Goal: Task Accomplishment & Management: Use online tool/utility

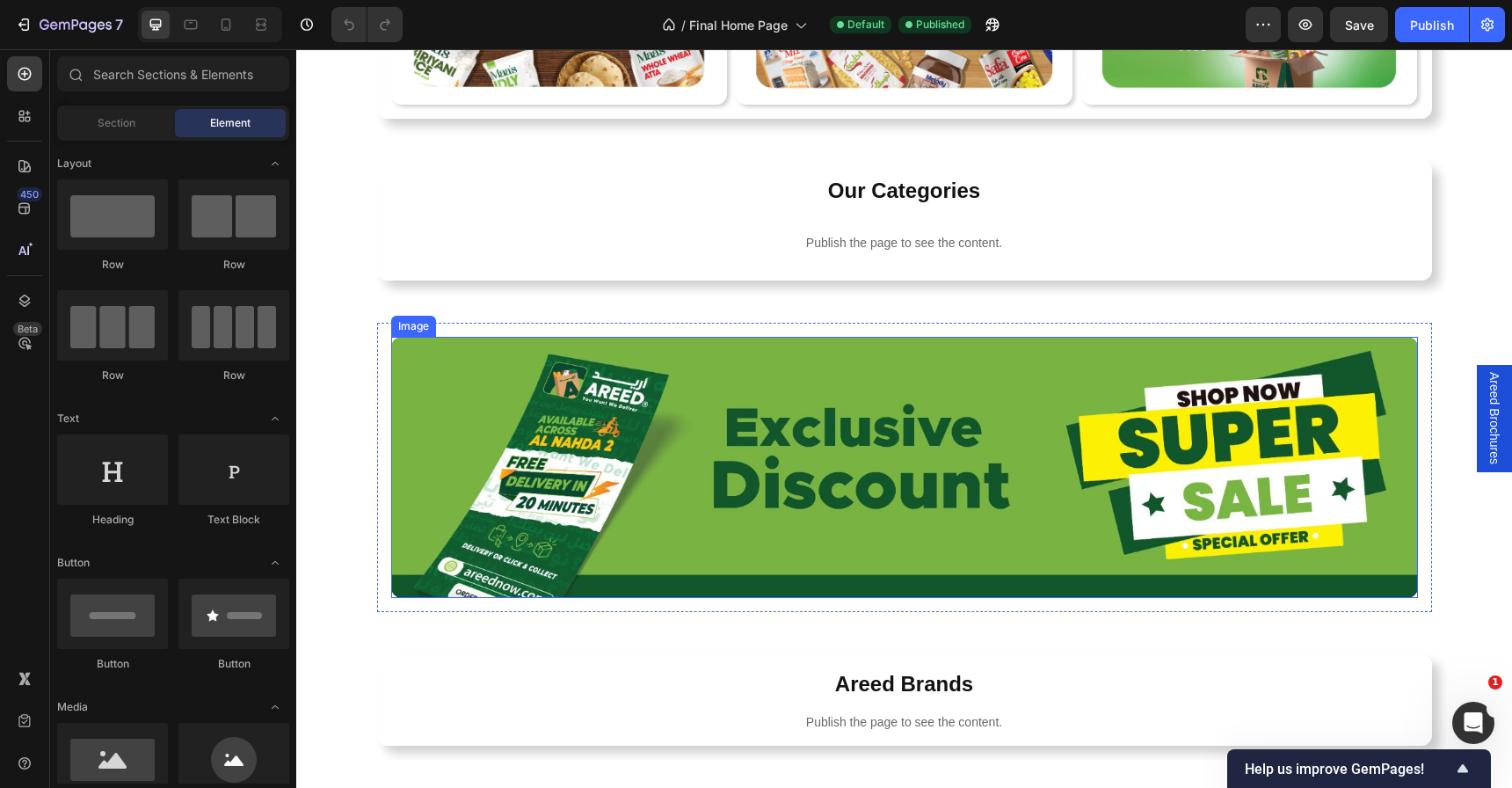
scroll to position [812, 0]
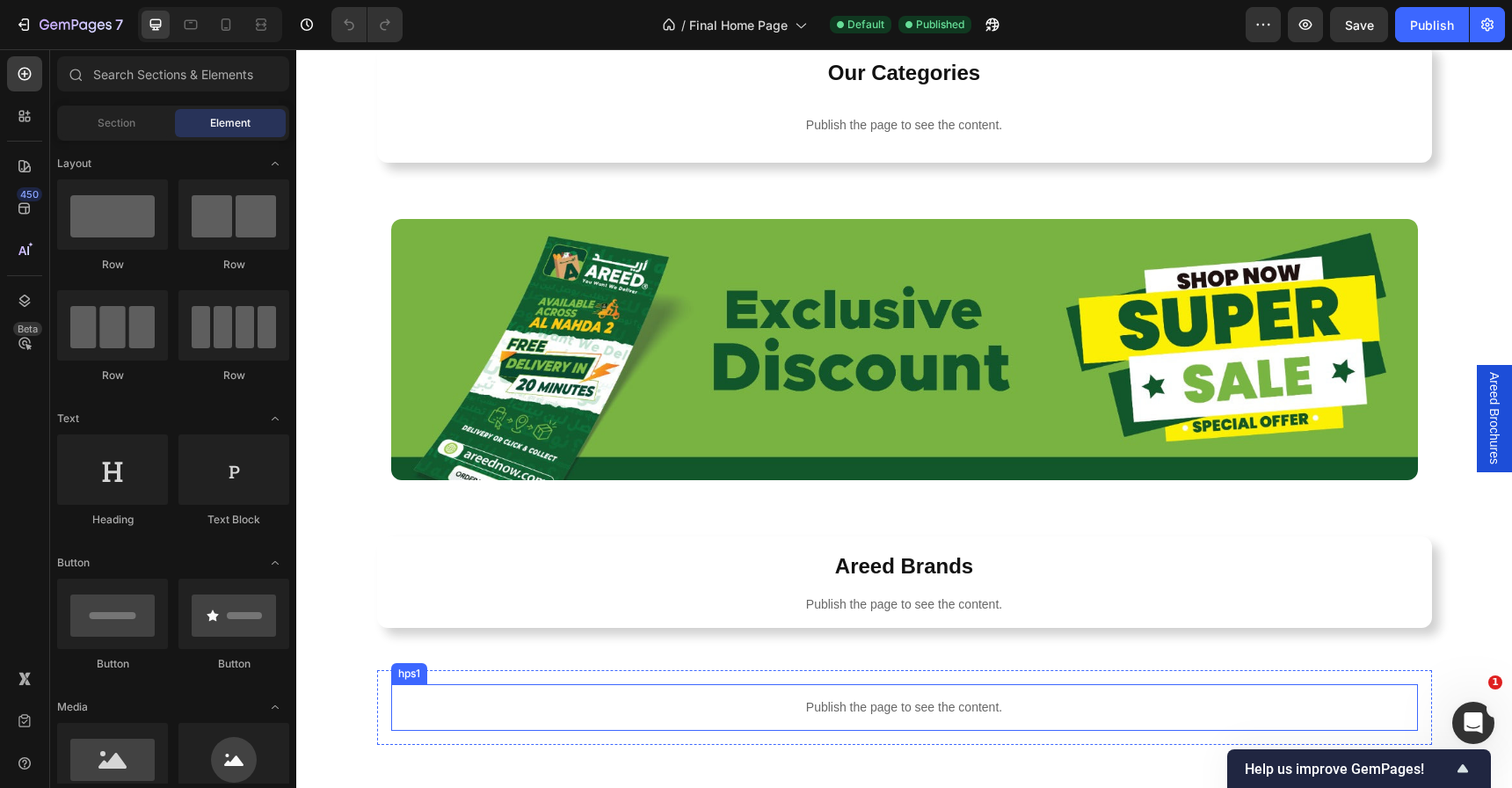
click at [835, 705] on p "Publish the page to see the content." at bounding box center [905, 706] width 1026 height 18
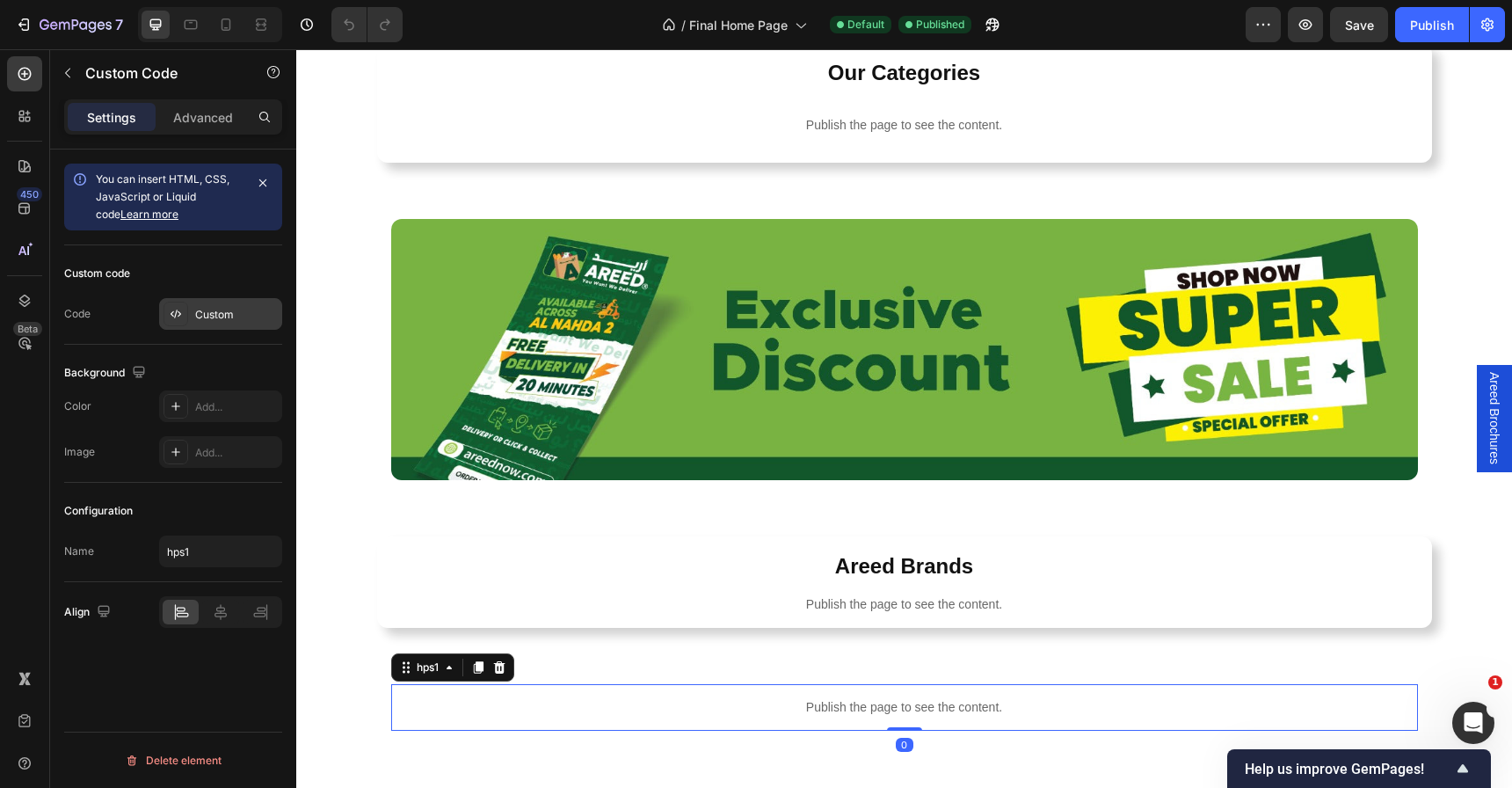
click at [202, 321] on div "Custom" at bounding box center [236, 315] width 83 height 16
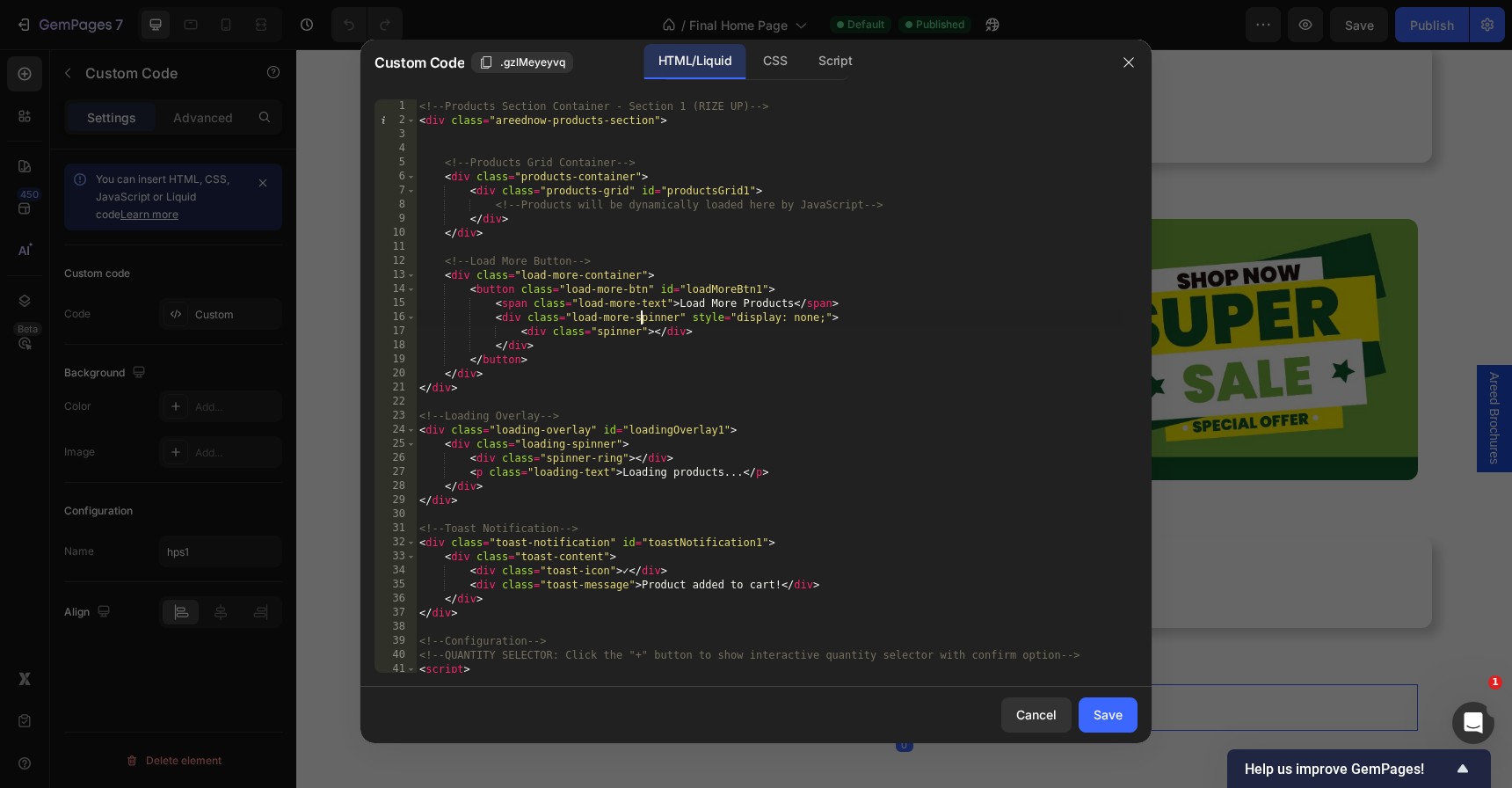
click at [642, 312] on div "<!-- Products Section Container - Section 1 (RIZE UP) --> < div class = "areedn…" at bounding box center [769, 399] width 708 height 602
click at [797, 83] on div "Custom Code .gzlMeyeyvq HTML/Liquid CSS Script" at bounding box center [733, 63] width 745 height 46
click at [820, 73] on div "Script" at bounding box center [834, 61] width 62 height 35
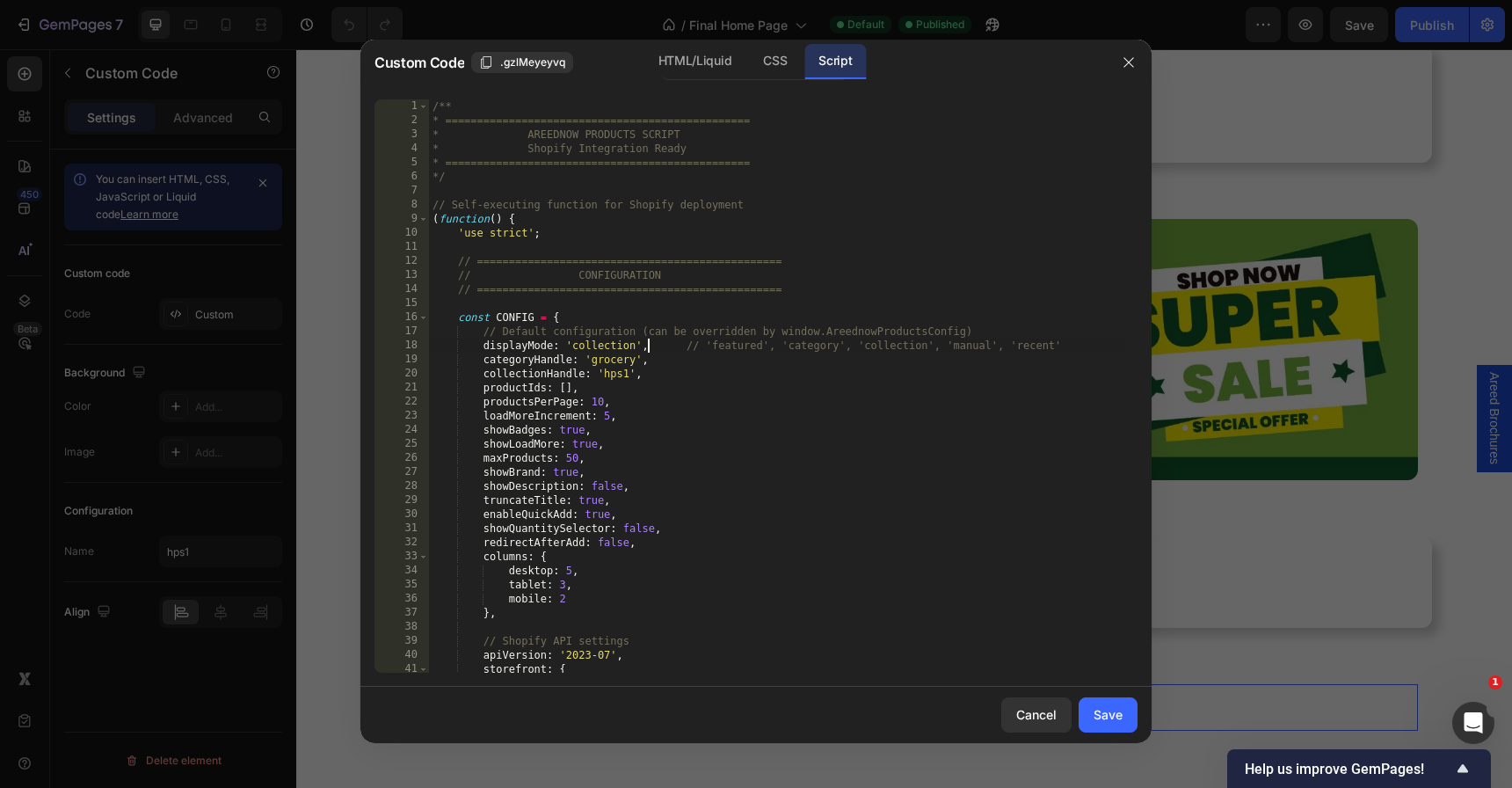
click at [646, 339] on div "/** * ================================================ * AREEDNOW PRODUCTS SCRI…" at bounding box center [775, 399] width 695 height 602
type textarea "* } */"
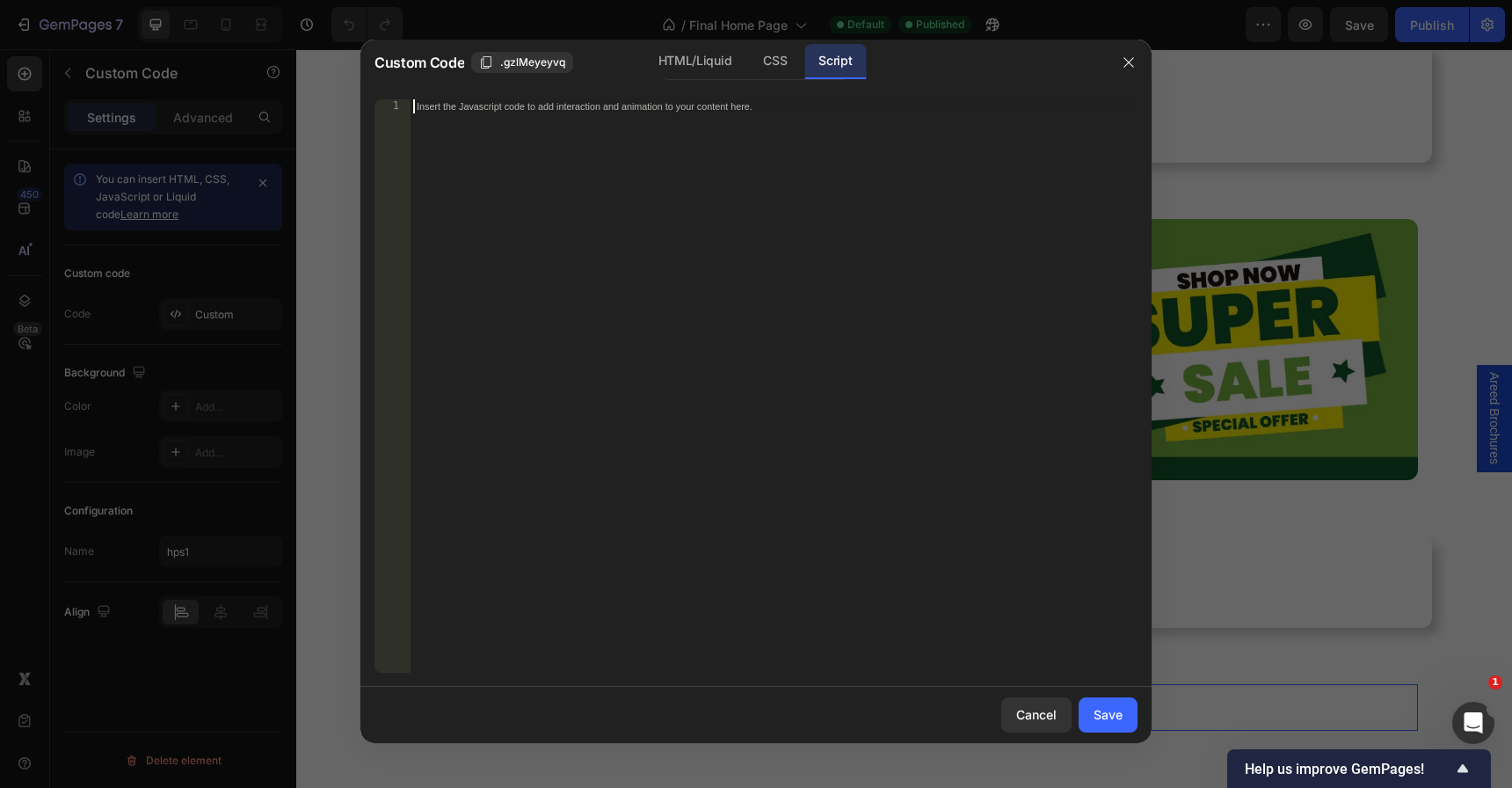
paste textarea "*/"
type textarea "*/"
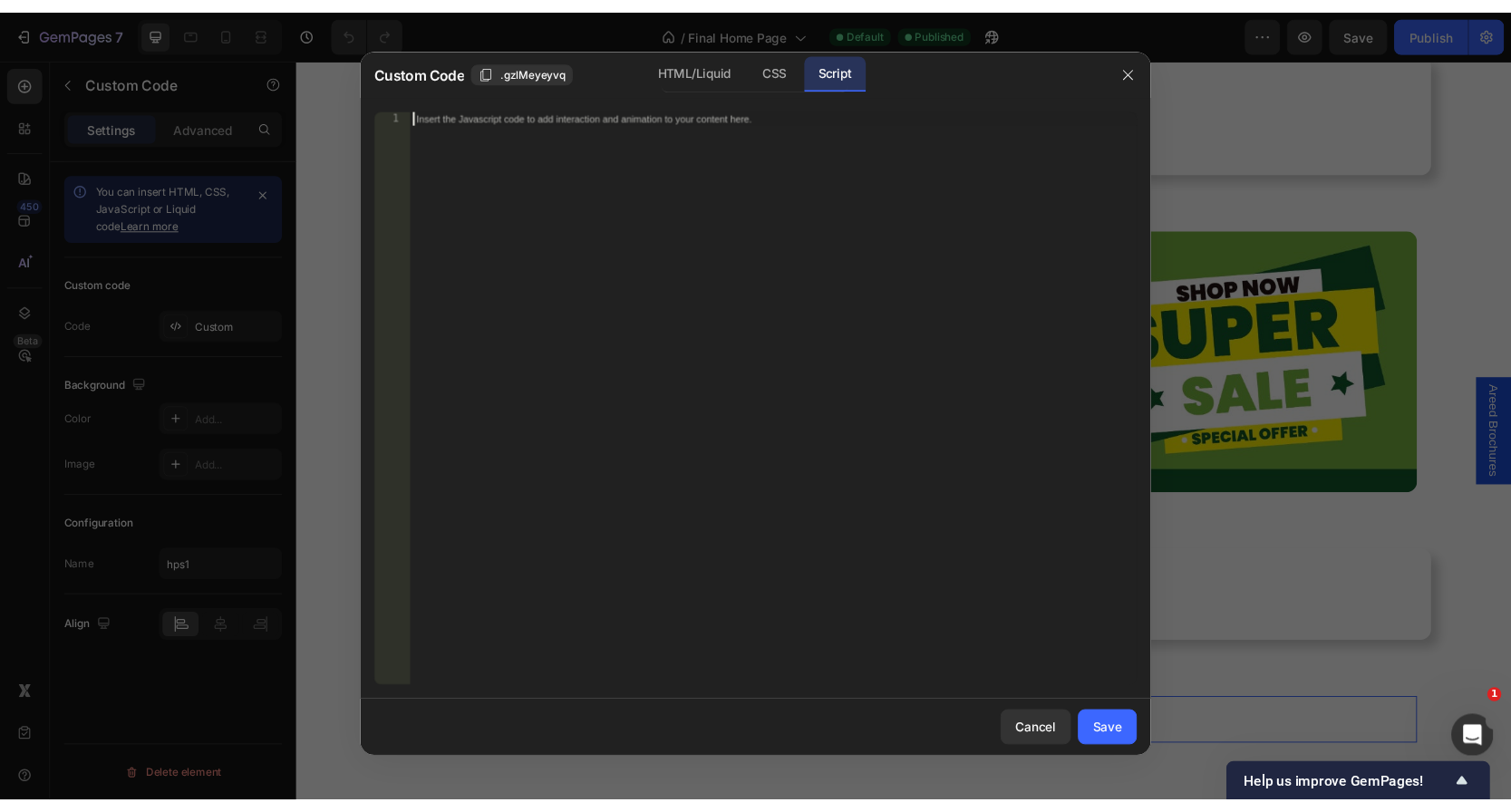
scroll to position [19394, 0]
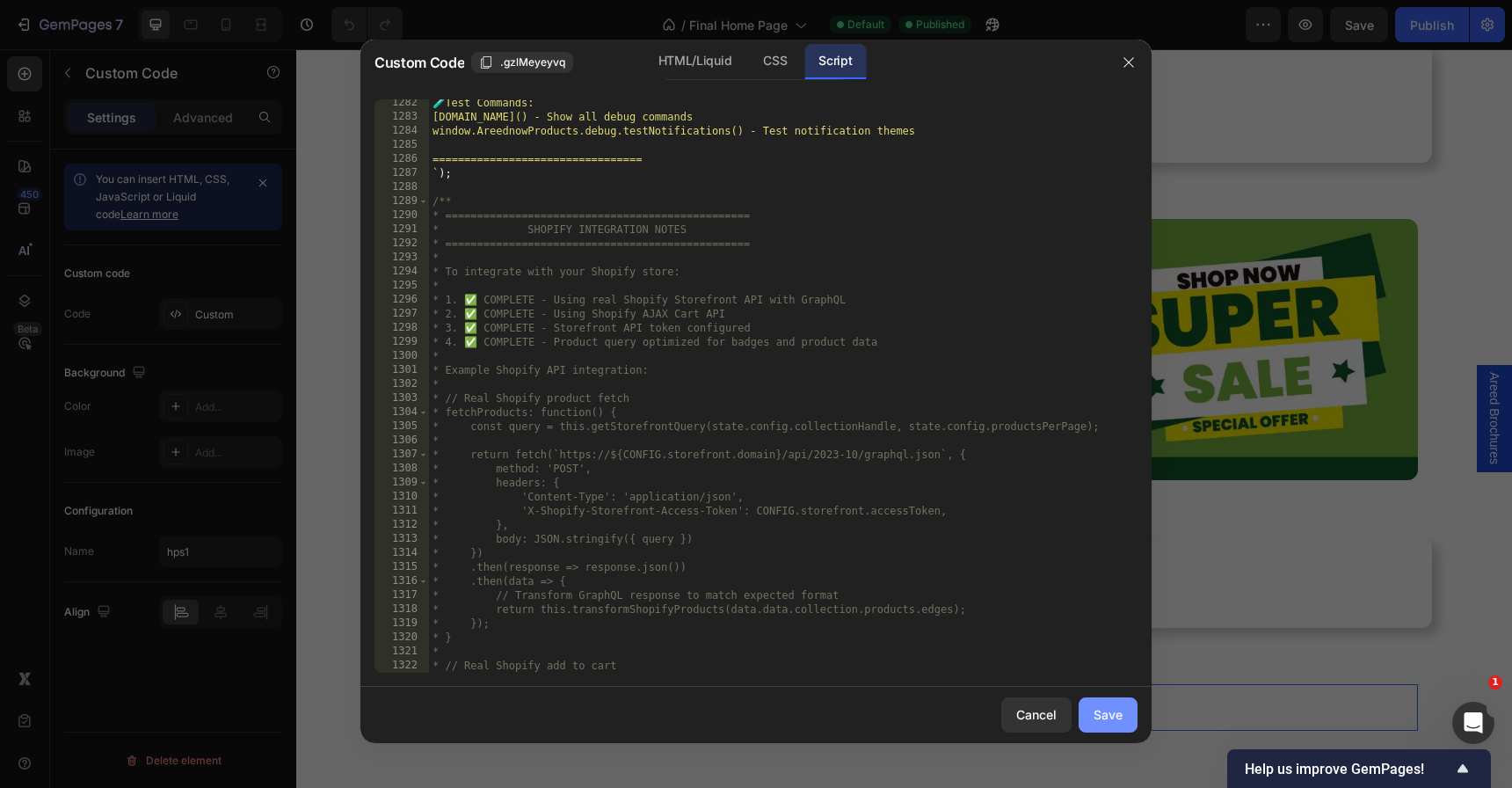
click at [1102, 706] on div "Save" at bounding box center [1107, 714] width 29 height 18
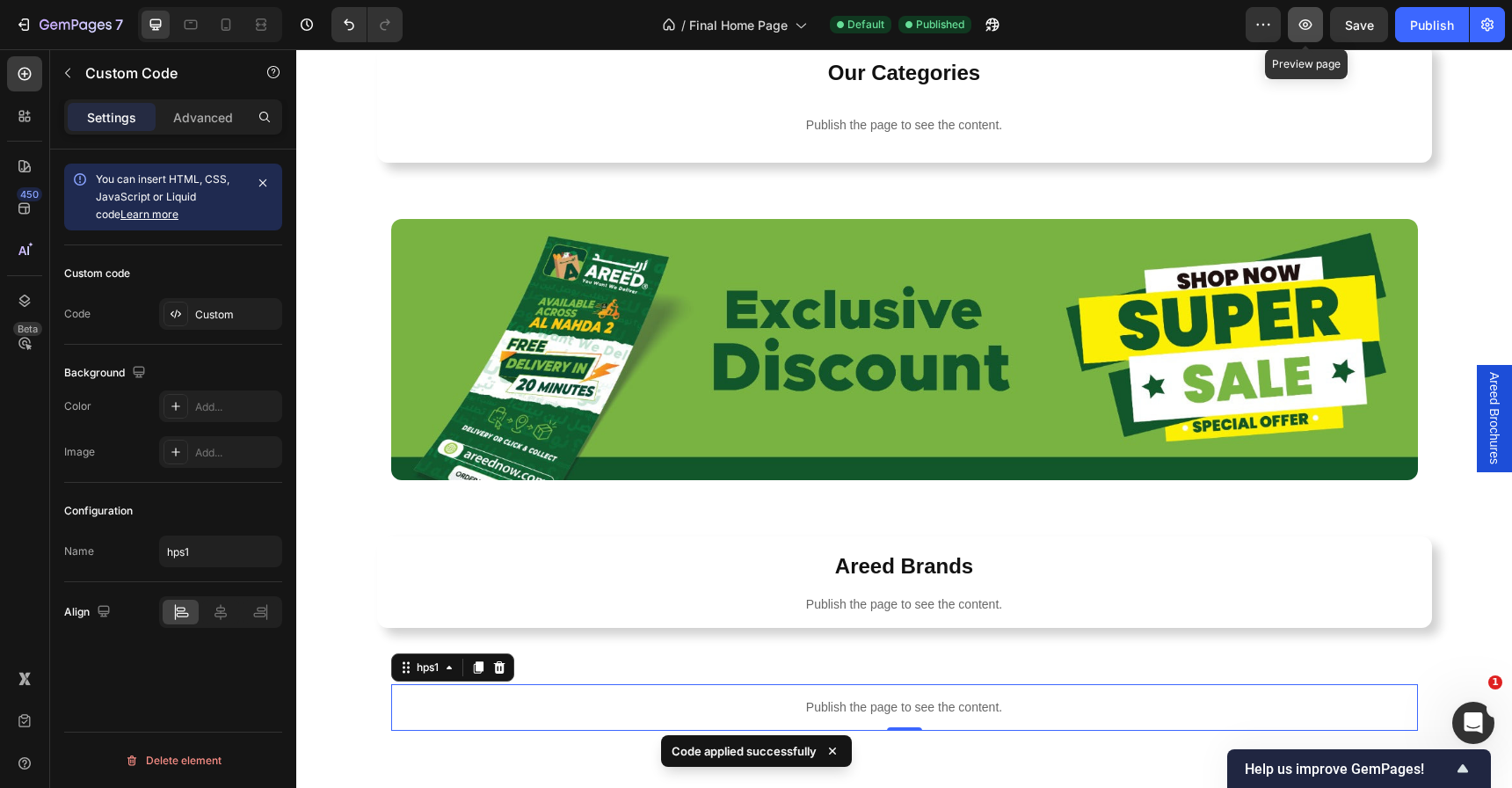
click at [1293, 17] on button "button" at bounding box center [1305, 24] width 35 height 35
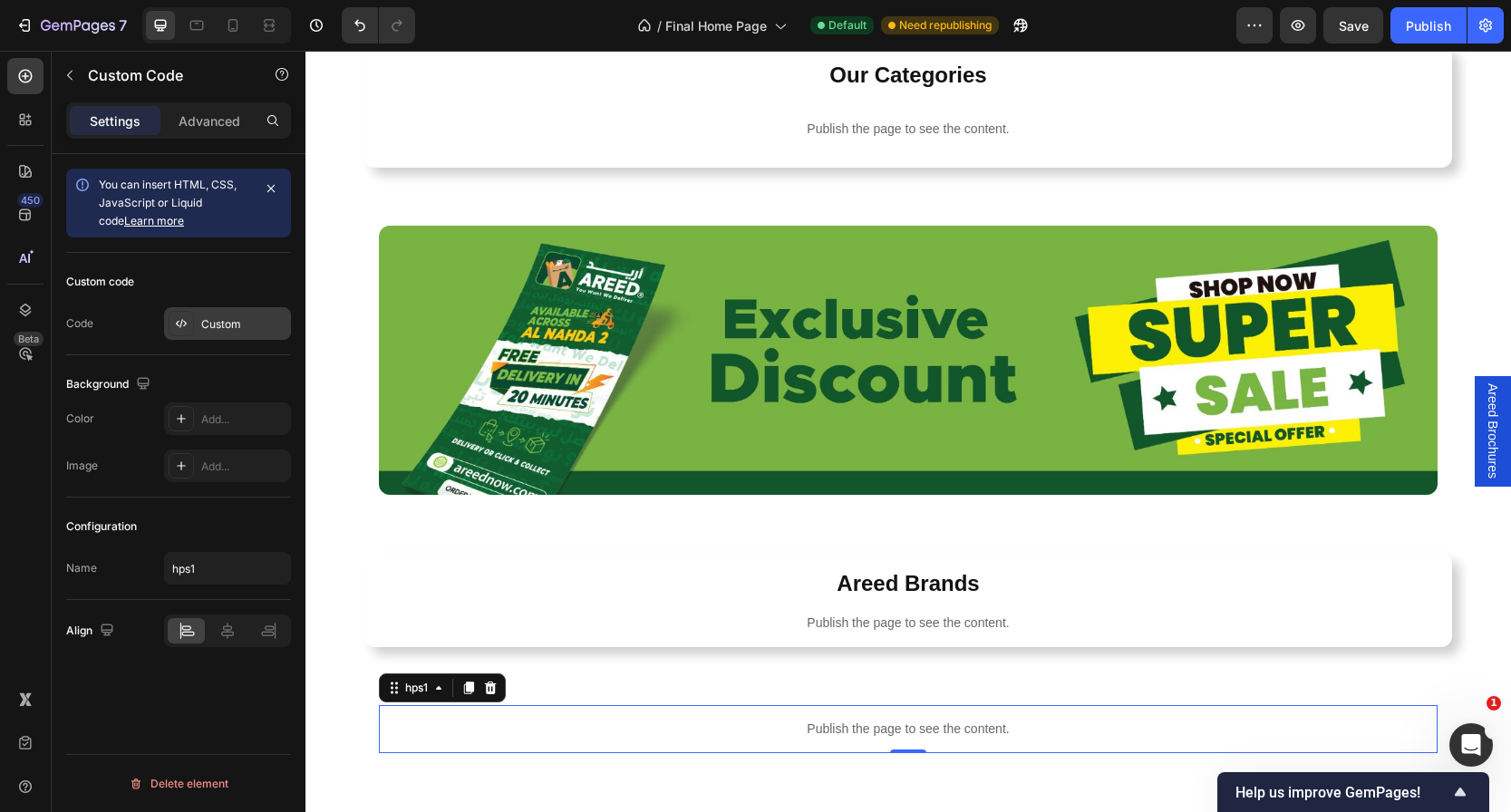
click at [216, 319] on div "Custom" at bounding box center [243, 324] width 85 height 17
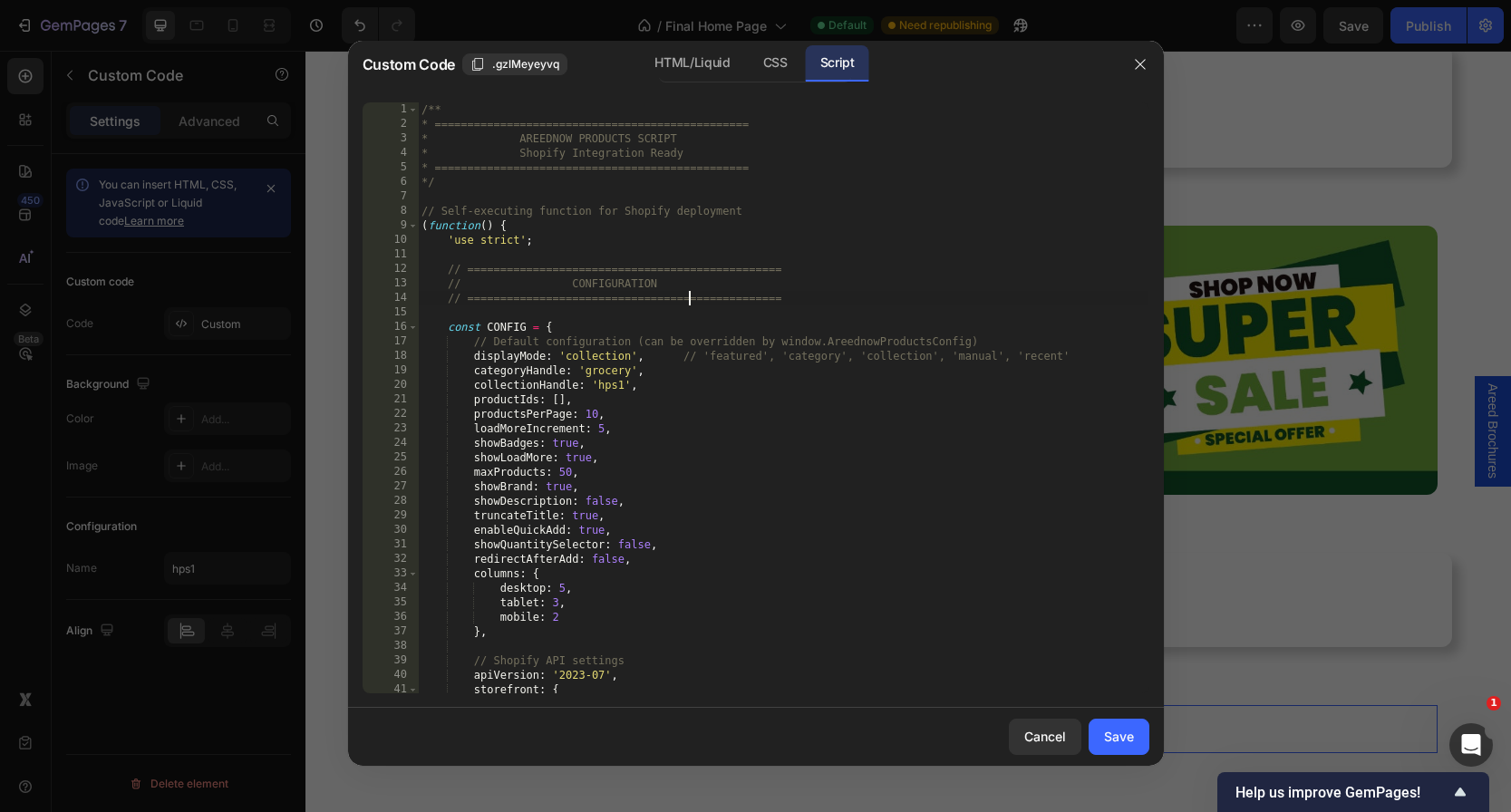
click at [692, 300] on div "/** * ================================================ * AREEDNOW PRODUCTS SCRI…" at bounding box center [782, 411] width 730 height 620
type textarea "*/"
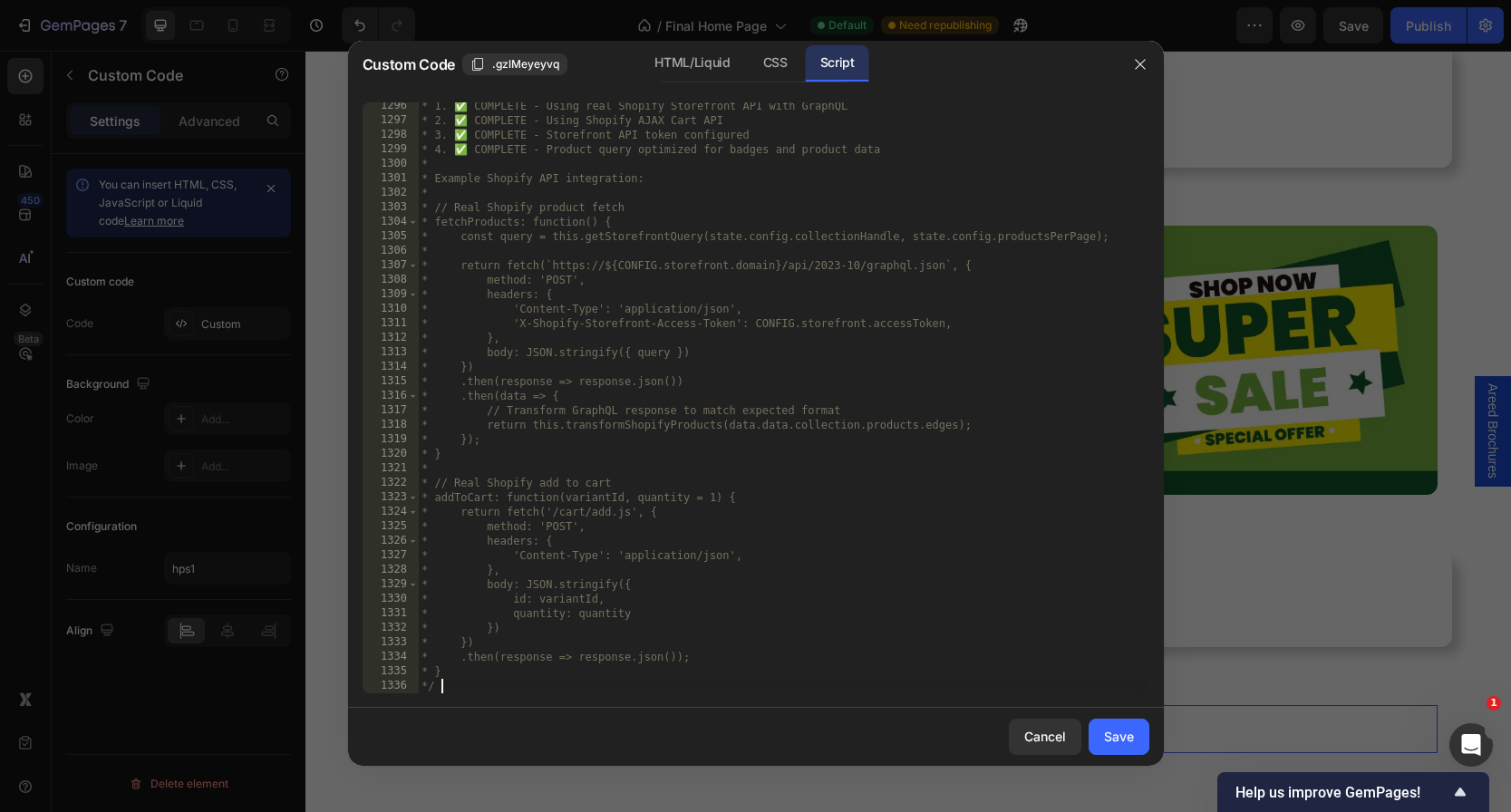
scroll to position [19539, 0]
click at [1135, 63] on icon "button" at bounding box center [1140, 64] width 15 height 15
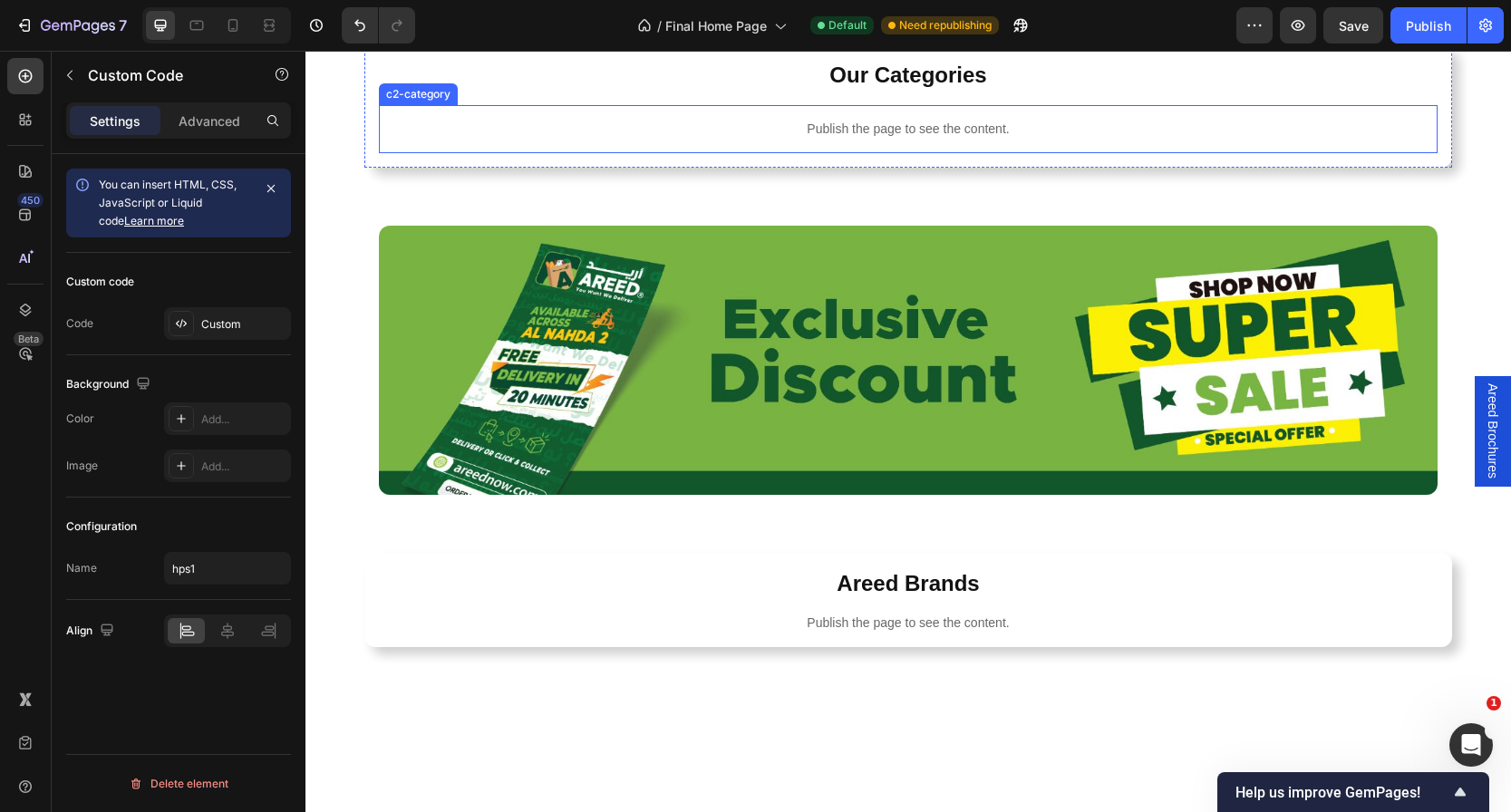
scroll to position [0, 0]
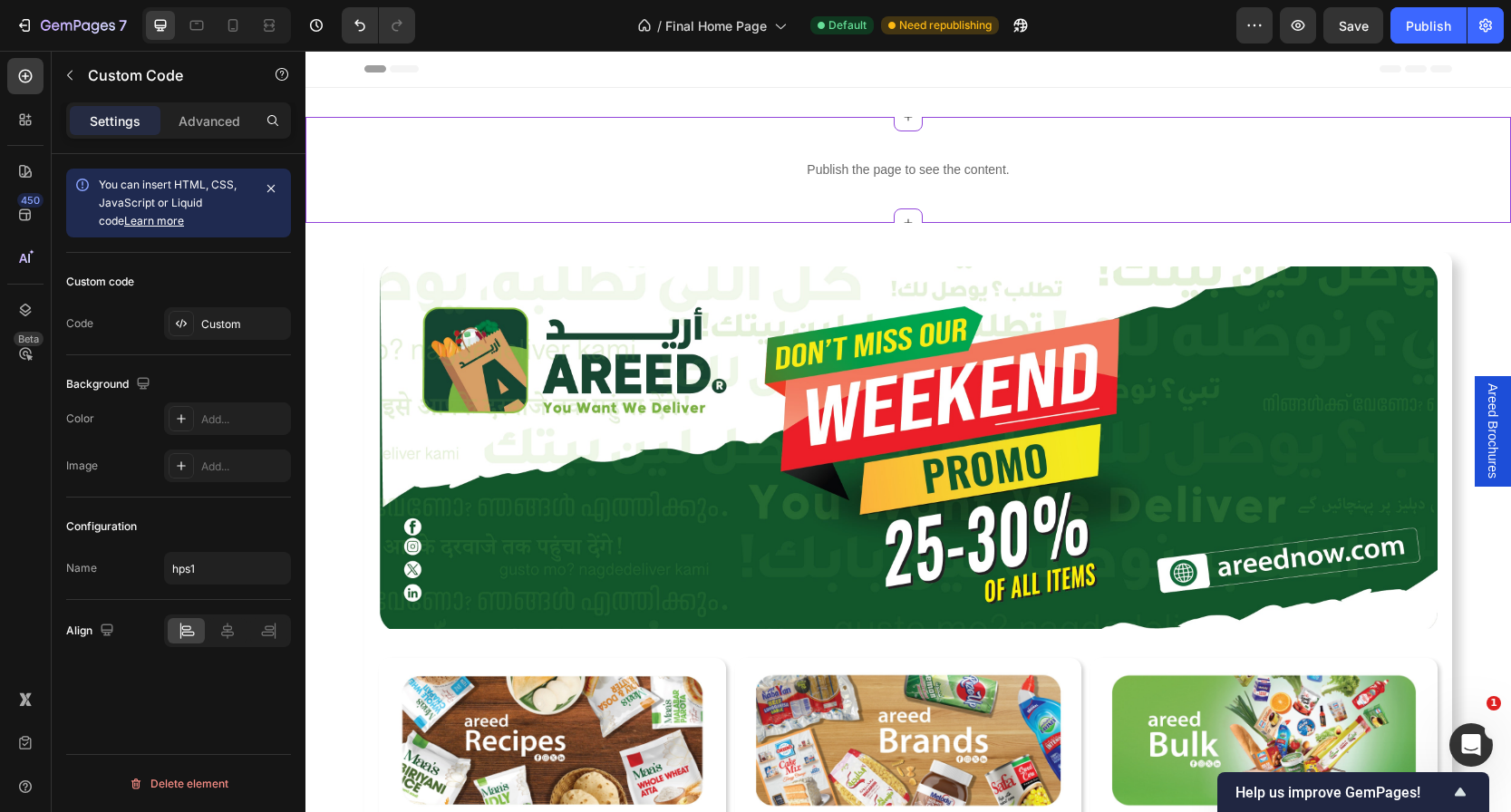
click at [799, 150] on div "Publish the page to see the content." at bounding box center [908, 169] width 1205 height 48
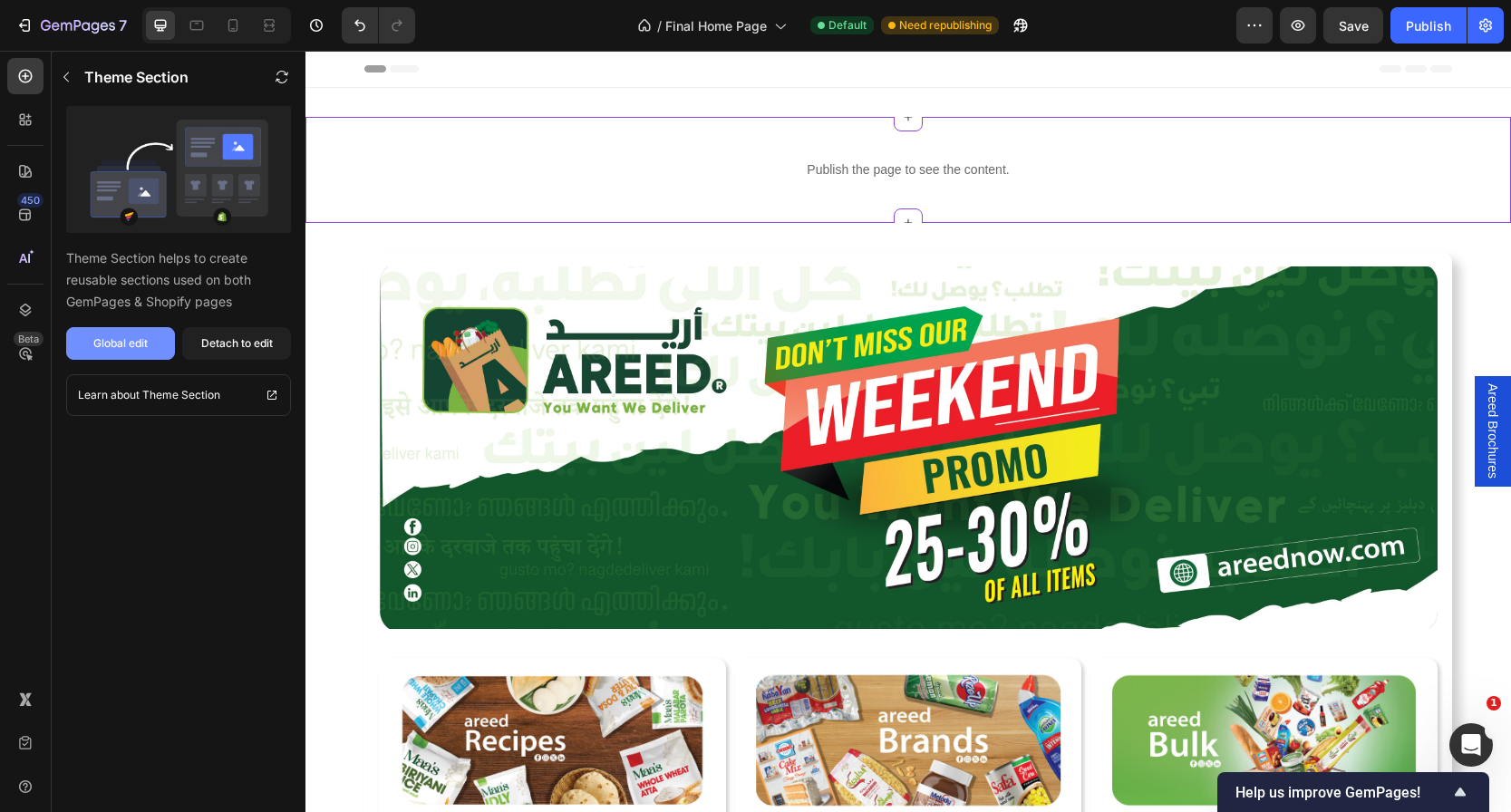
click at [88, 343] on button "Global edit" at bounding box center [121, 343] width 109 height 32
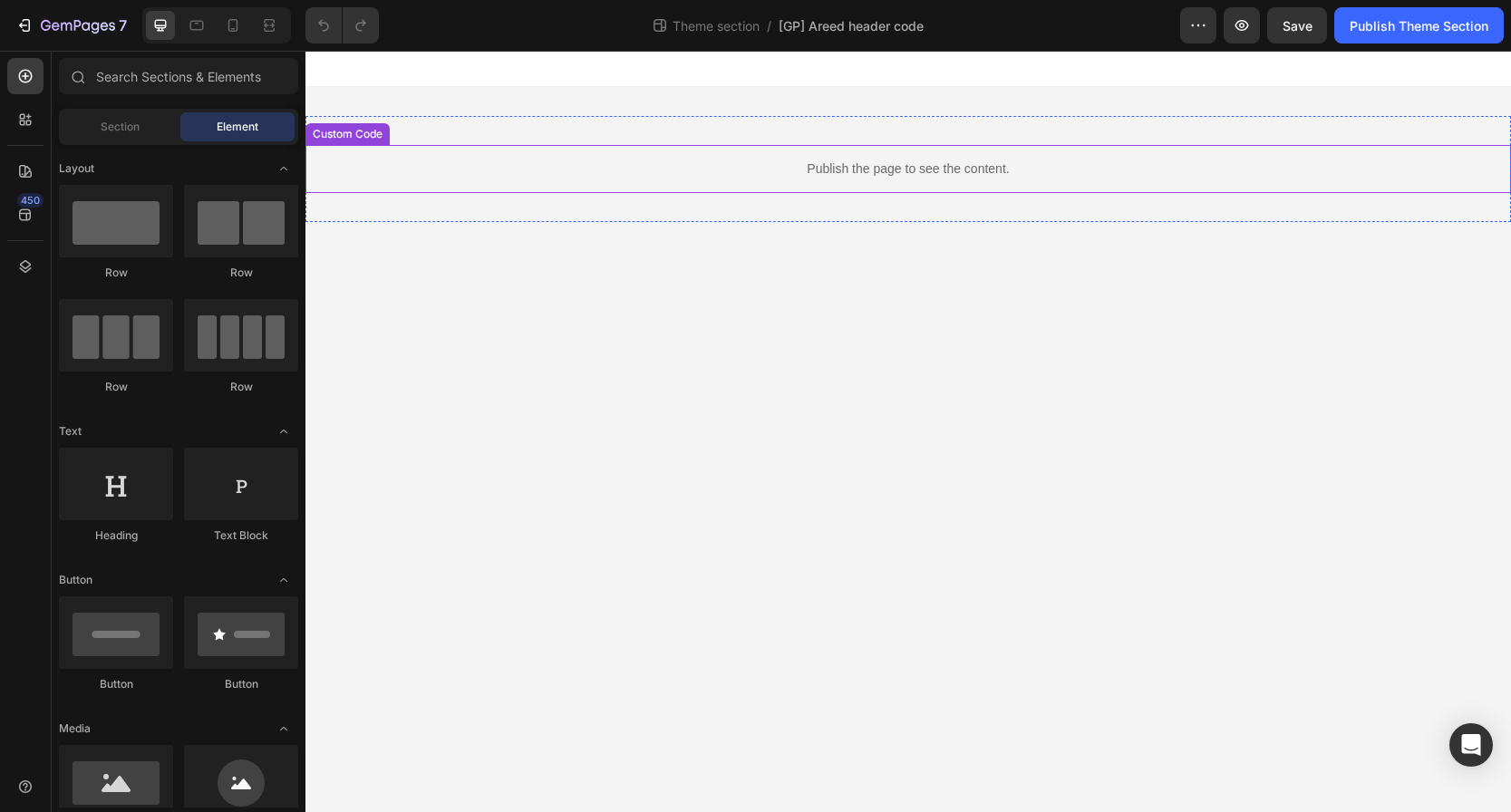
click at [811, 162] on p "Publish the page to see the content." at bounding box center [908, 168] width 1205 height 19
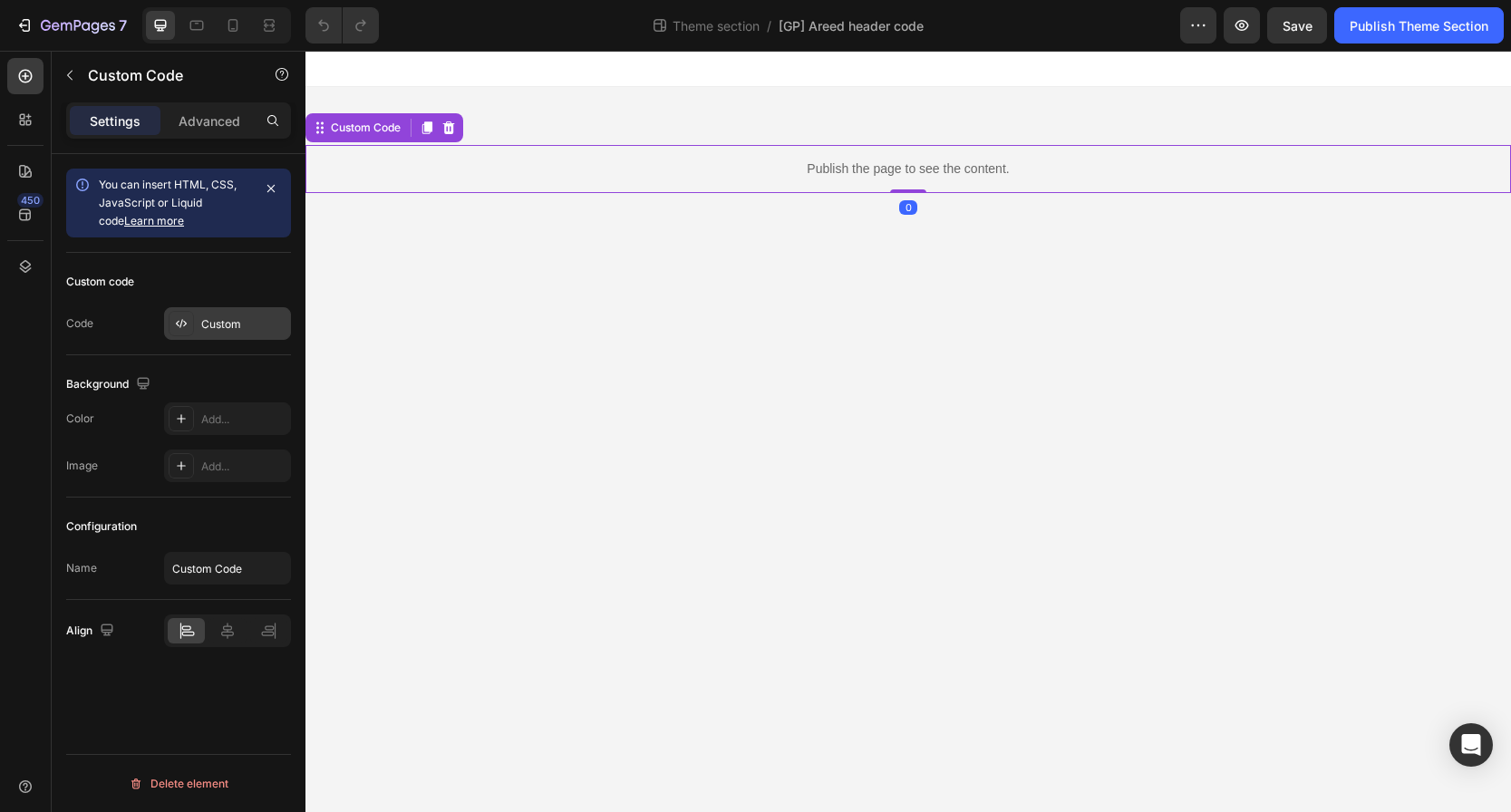
click at [219, 333] on div "Custom" at bounding box center [226, 322] width 126 height 32
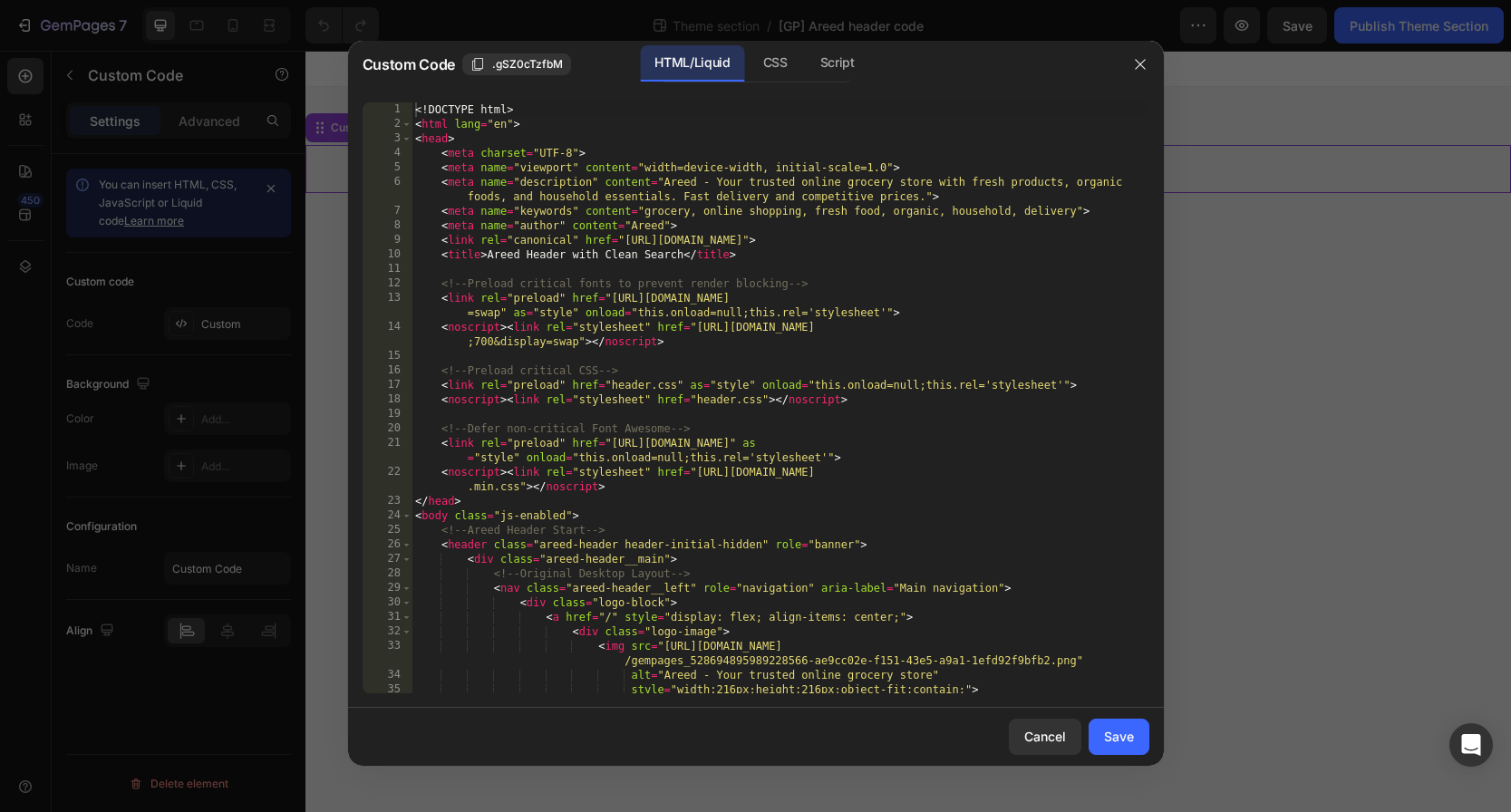
click at [595, 320] on div "<! DOCTYPE html > < html lang = "en" > < head > < meta charset = "UTF-8" > < me…" at bounding box center [780, 411] width 737 height 620
click at [822, 64] on div "Script" at bounding box center [837, 63] width 64 height 36
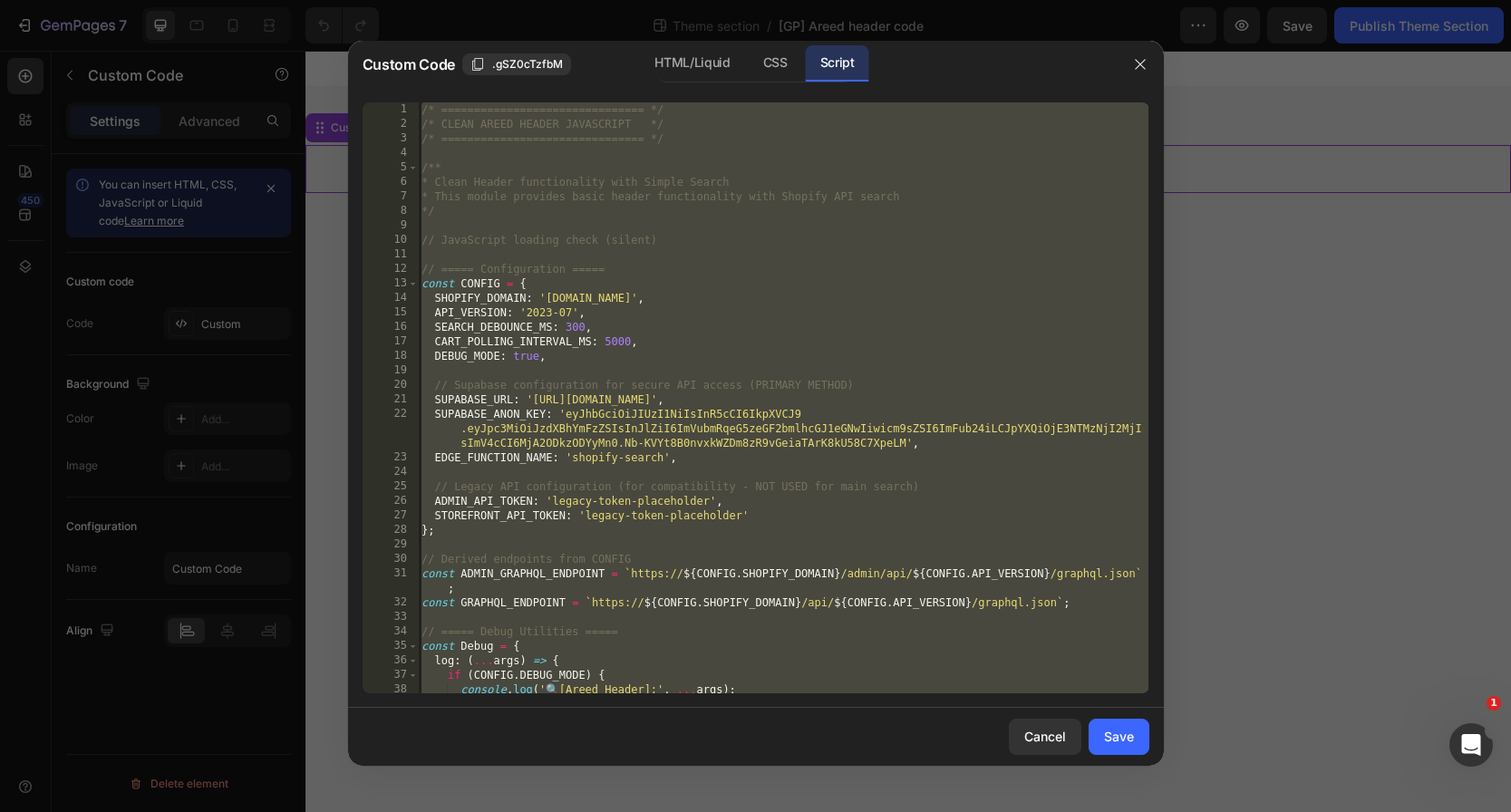
click at [720, 241] on div "/* =============================== */ /* CLEAN AREED HEADER JAVASCRIPT */ /* ==…" at bounding box center [782, 411] width 730 height 620
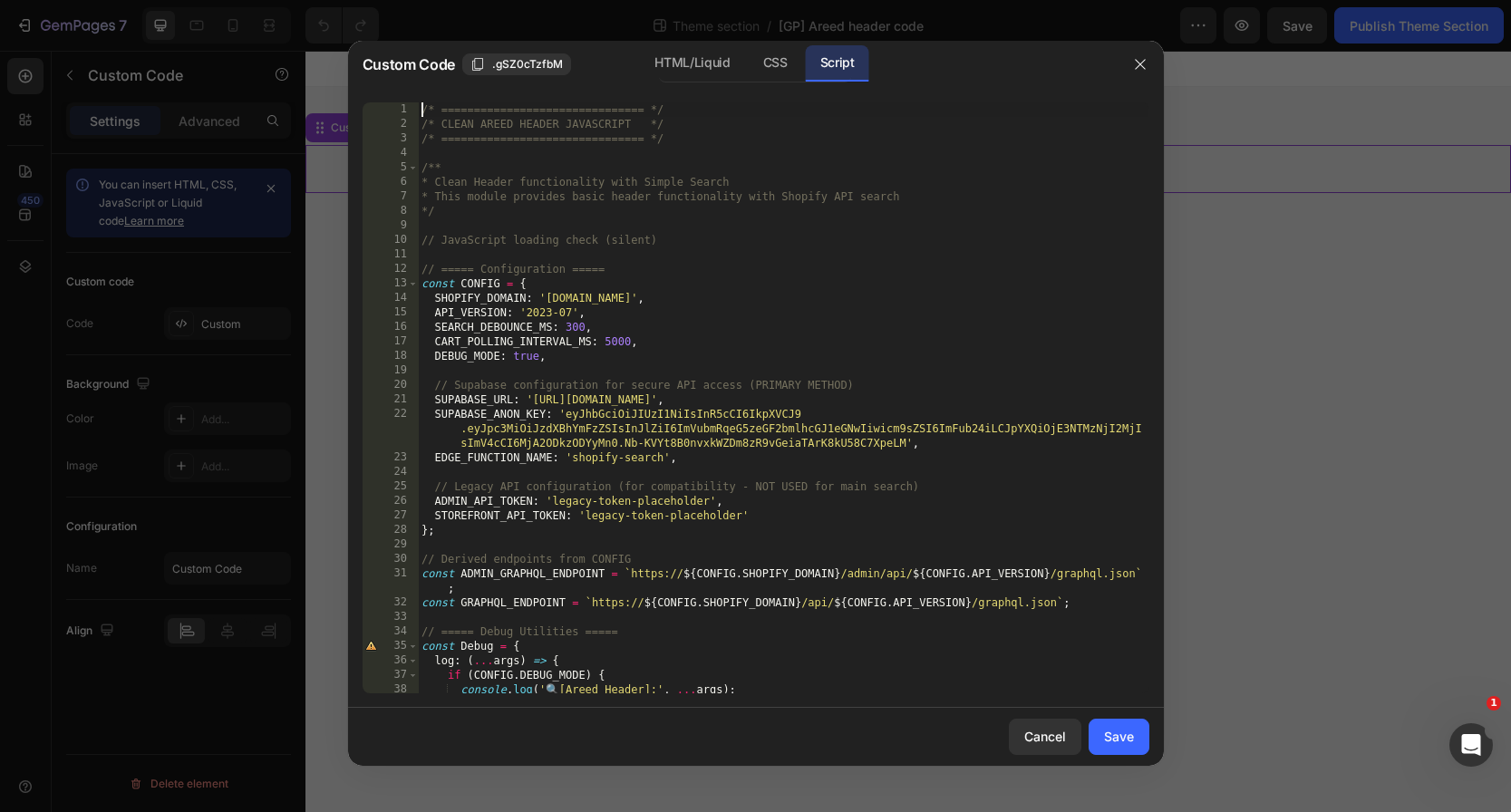
type textarea "} };"
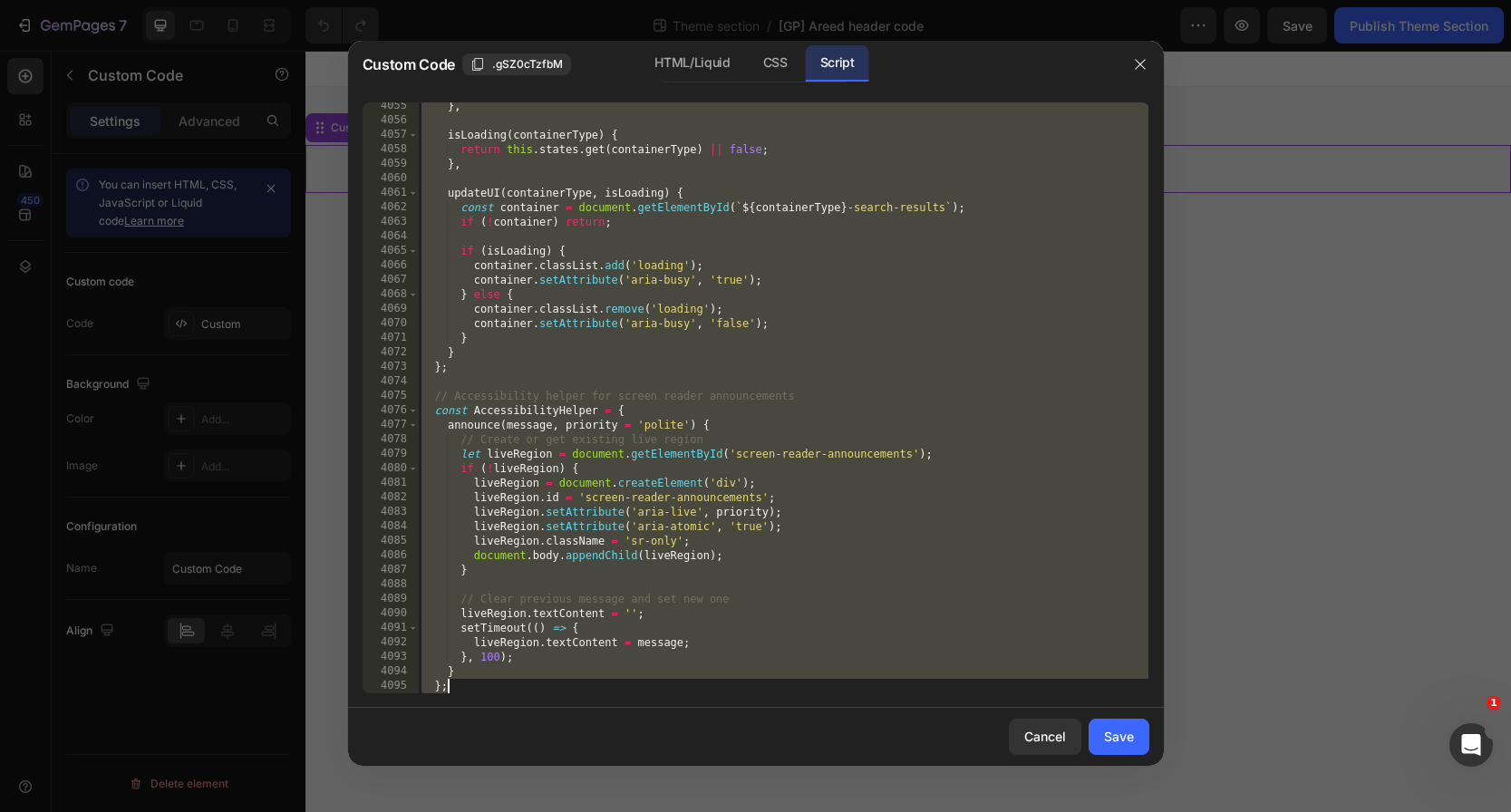
scroll to position [29090, 0]
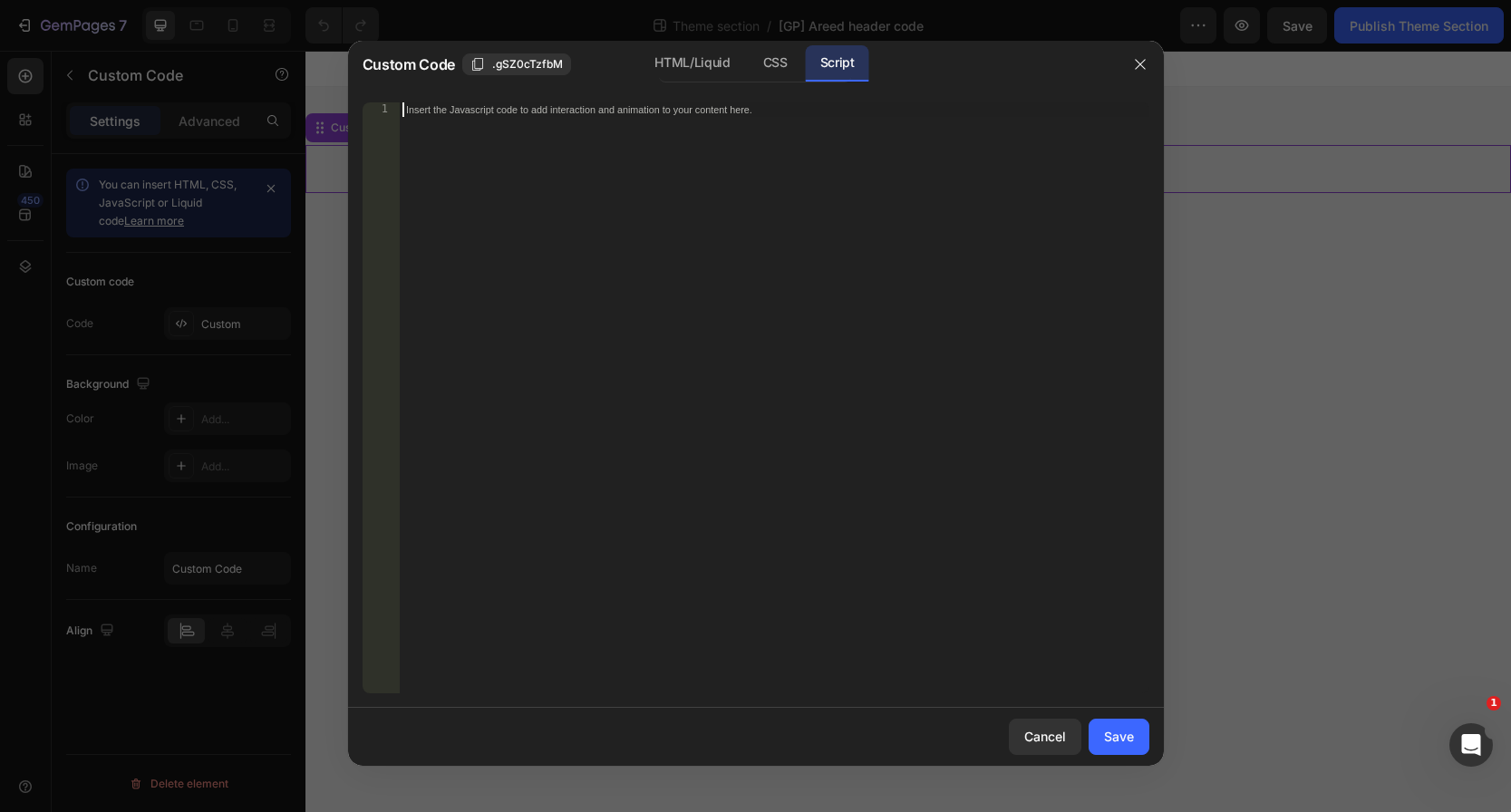
paste textarea "};"
type textarea "};"
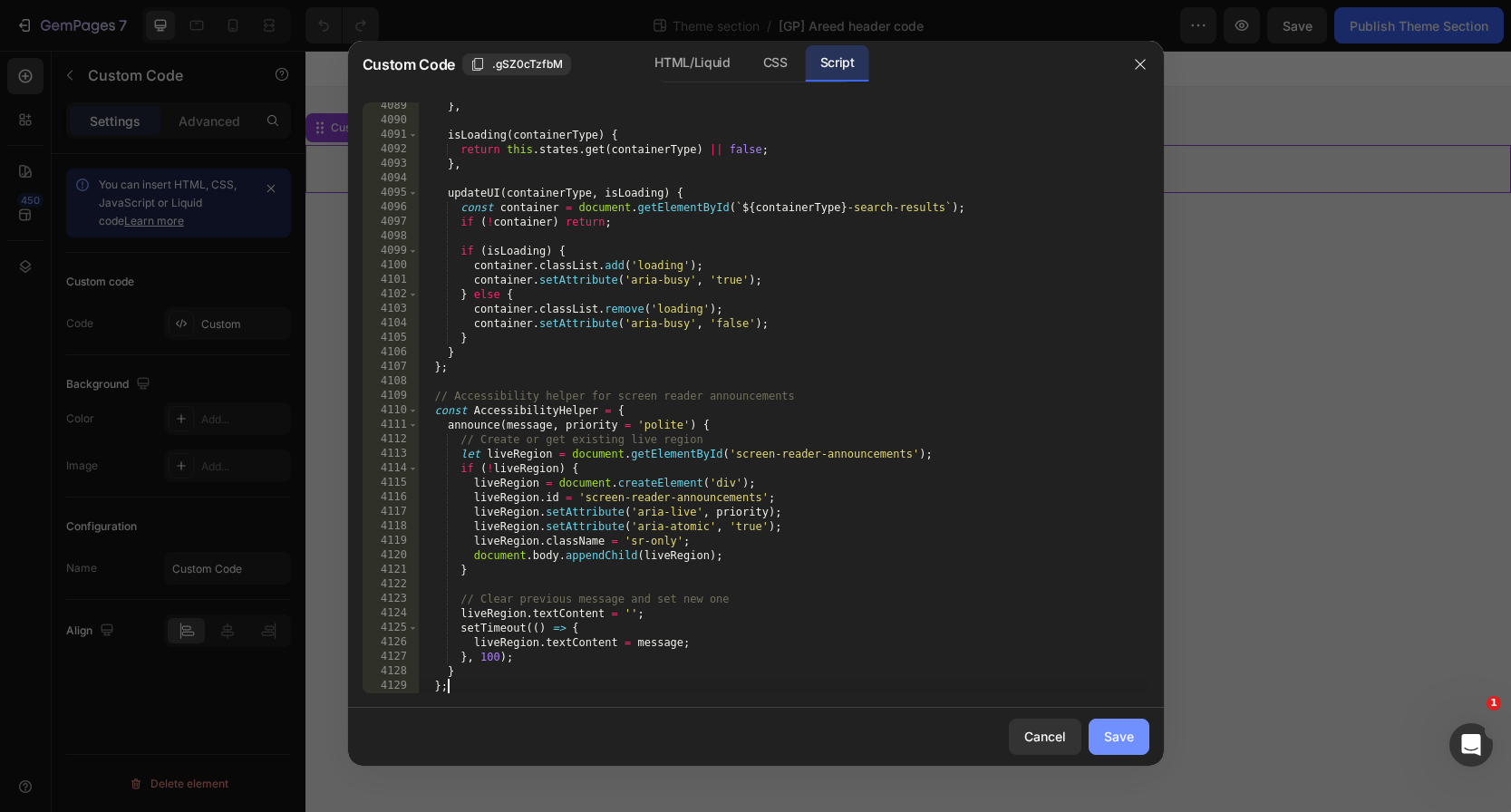
click at [1104, 736] on div "Save" at bounding box center [1118, 736] width 30 height 19
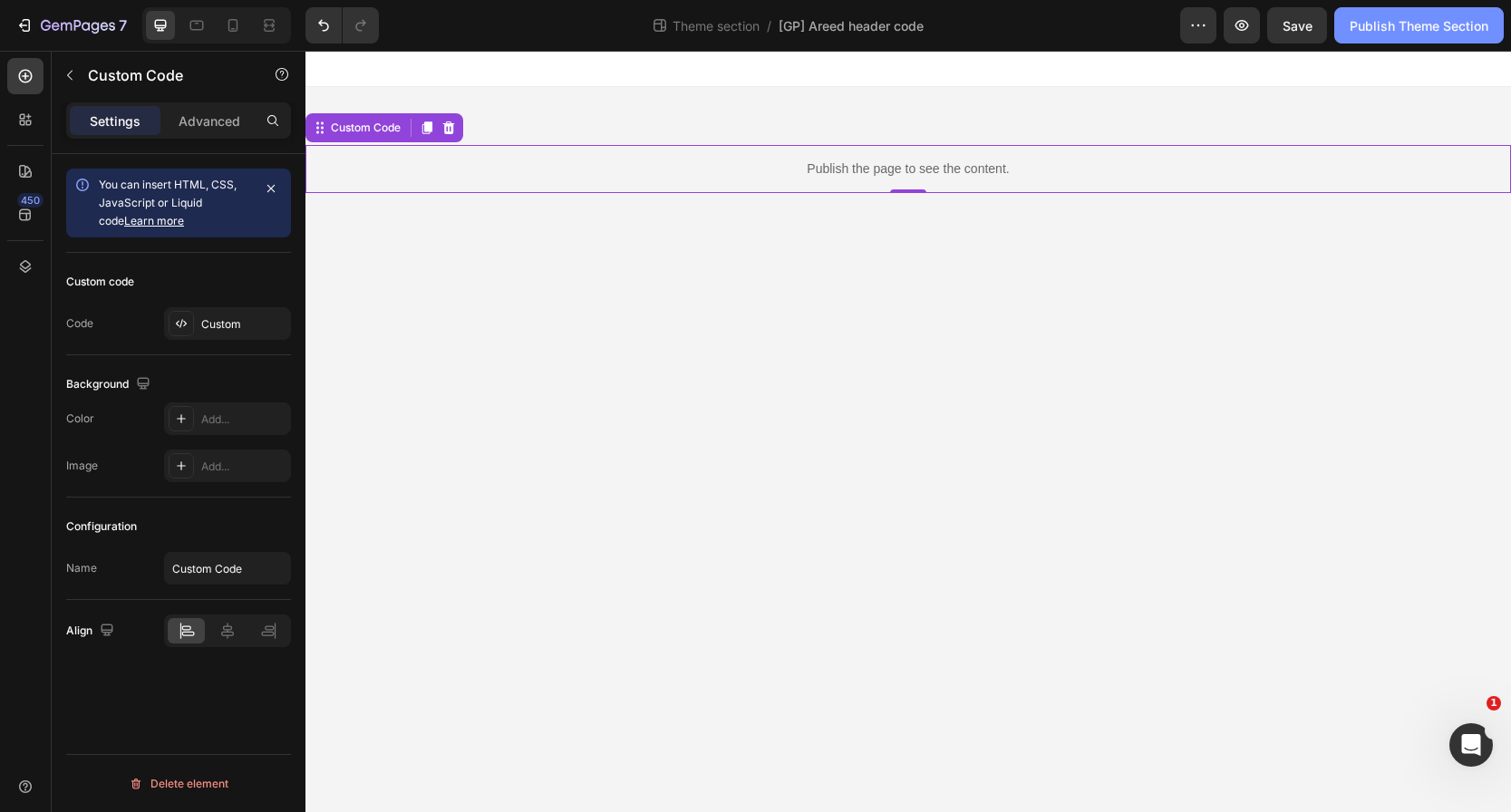
click at [1386, 26] on div "Publish Theme Section" at bounding box center [1418, 25] width 138 height 19
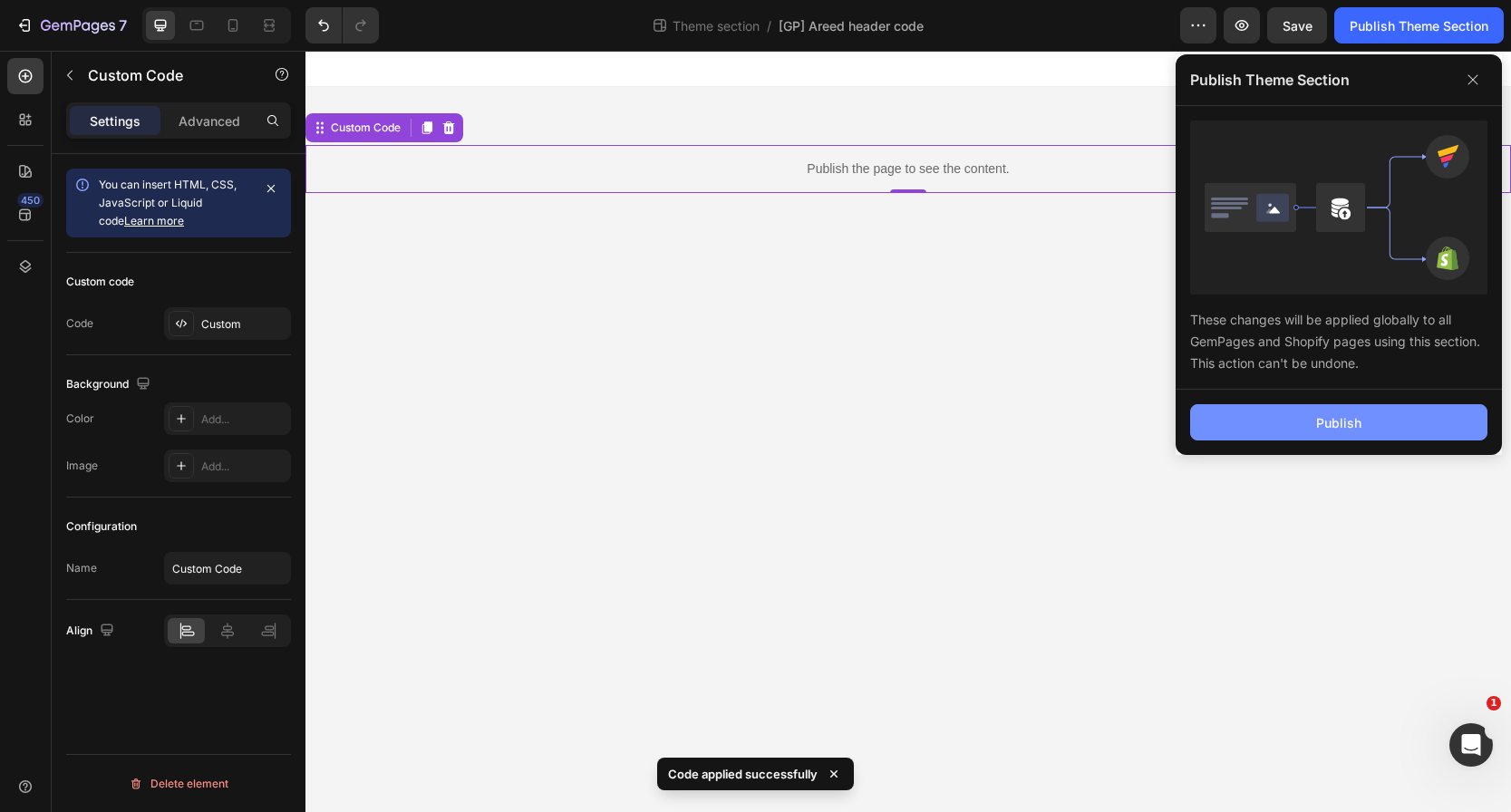
click at [1298, 409] on button "Publish" at bounding box center [1338, 421] width 297 height 36
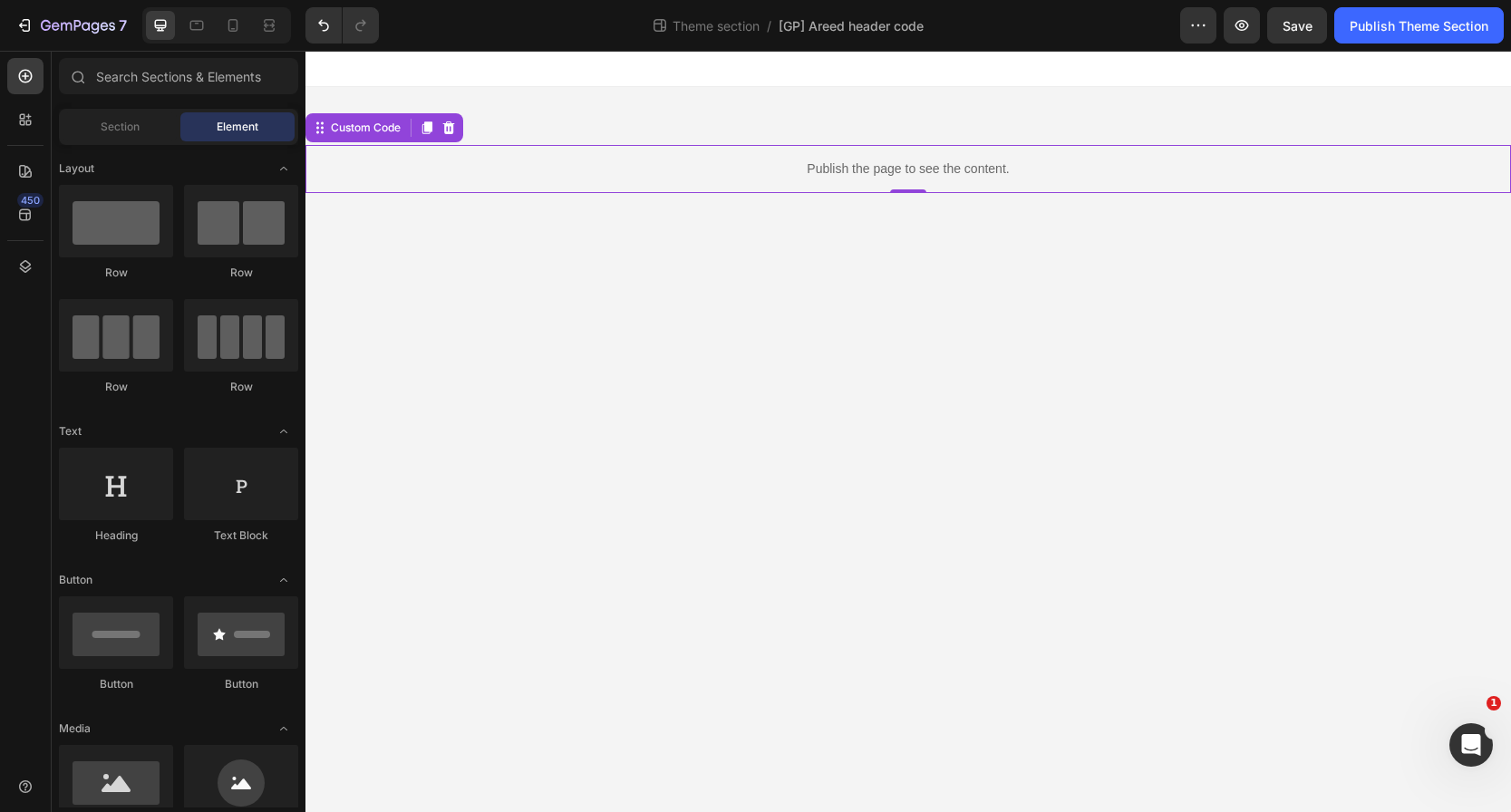
click at [997, 107] on div "Publish the page to see the content. Custom Code 0 Root Drag & drop element fro…" at bounding box center [908, 136] width 1205 height 171
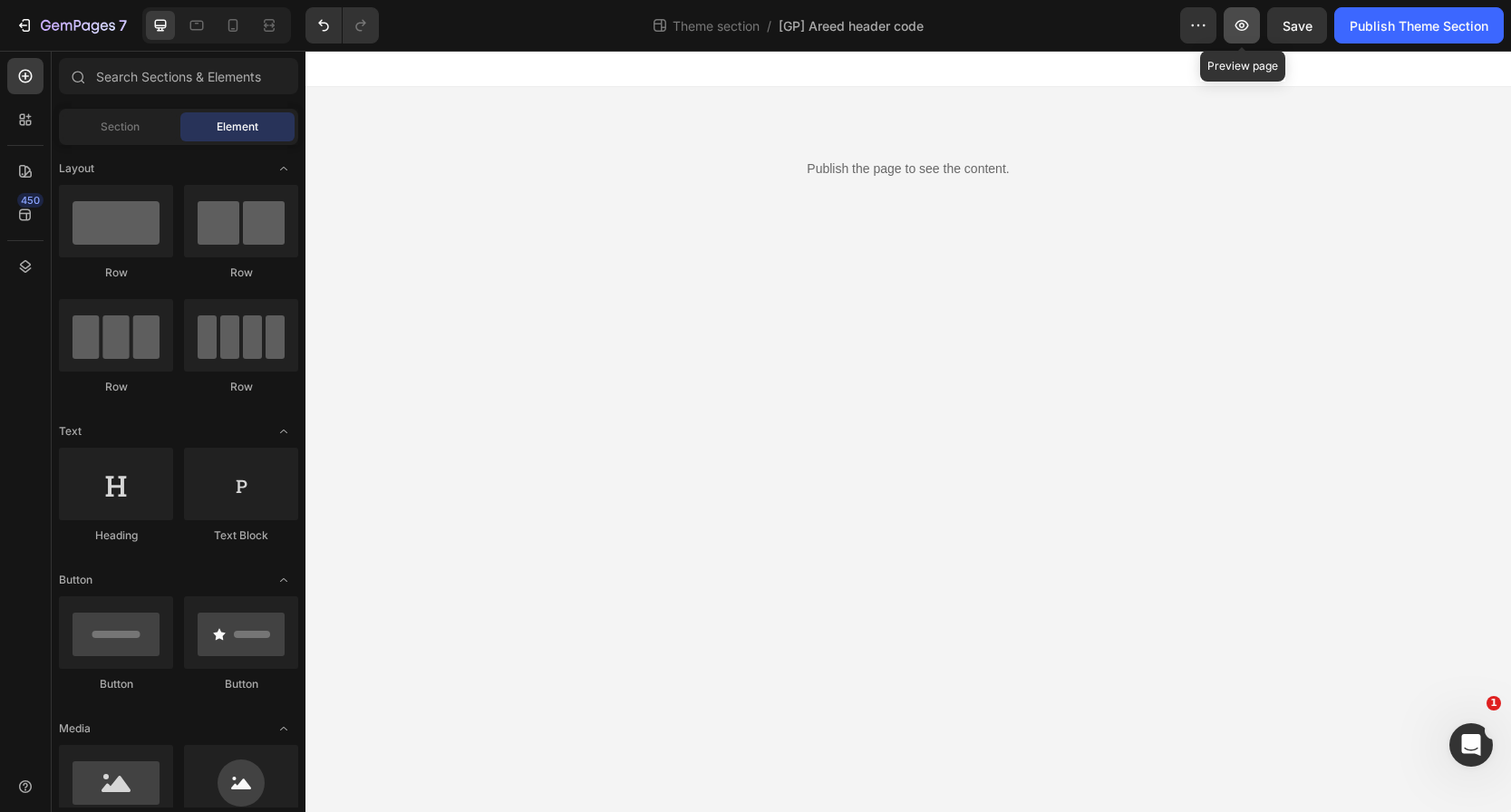
click at [1252, 21] on button "button" at bounding box center [1241, 24] width 36 height 36
click at [90, 17] on div "7" at bounding box center [84, 25] width 86 height 22
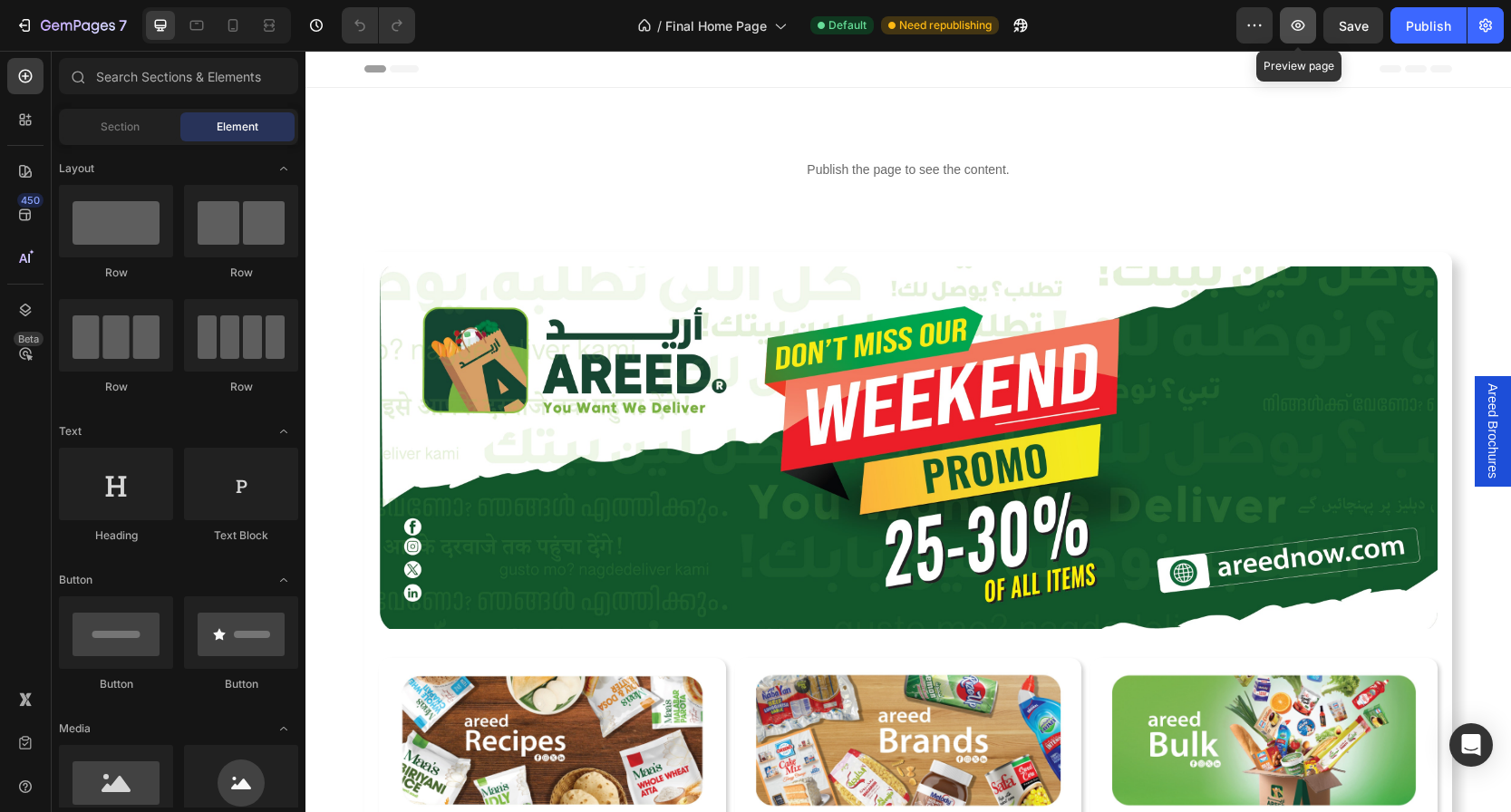
click at [1294, 31] on icon "button" at bounding box center [1297, 25] width 18 height 18
click at [1302, 26] on icon "button" at bounding box center [1297, 25] width 18 height 18
click at [1426, 24] on div "Publish" at bounding box center [1428, 25] width 45 height 19
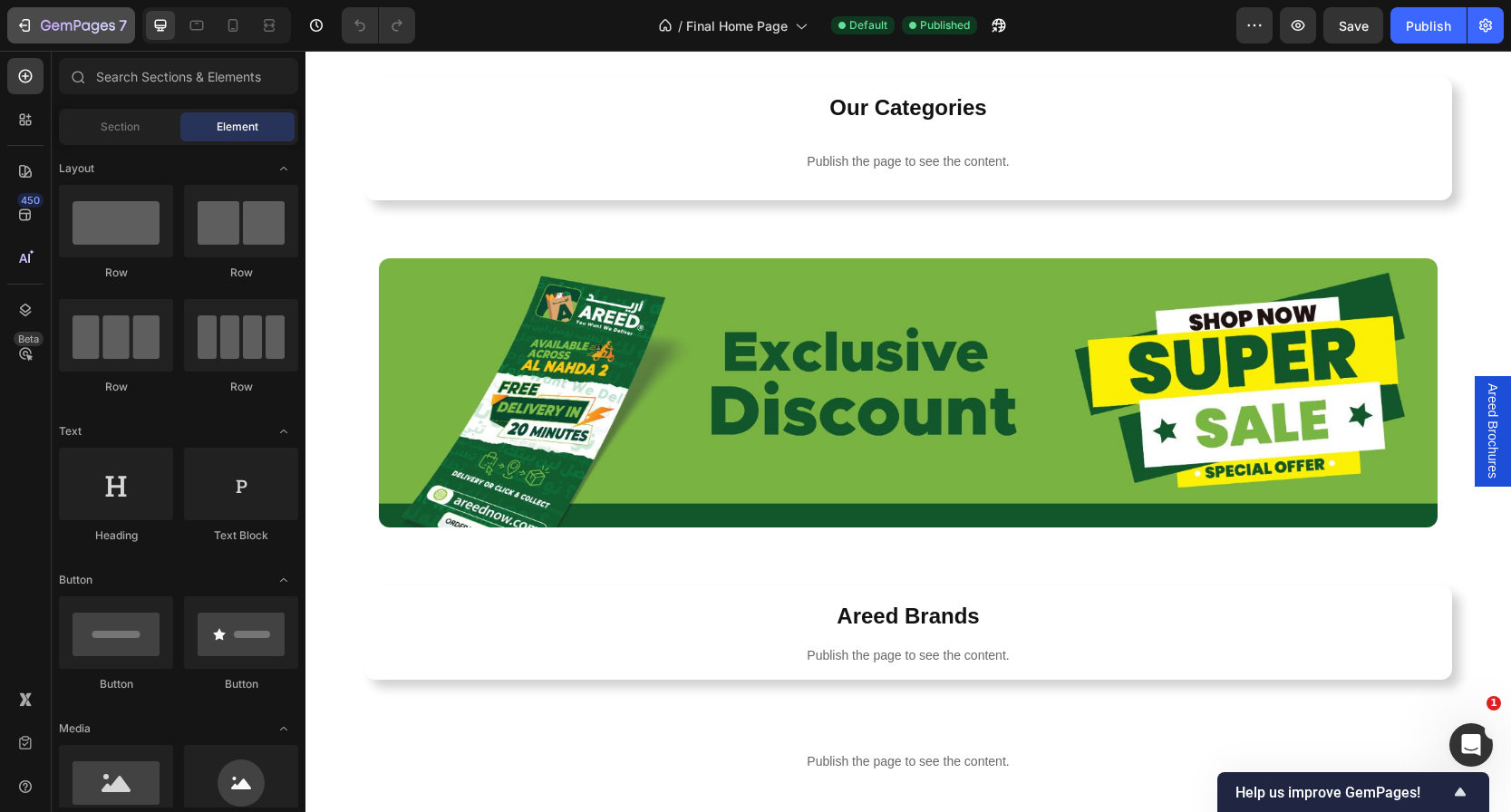
scroll to position [698, 0]
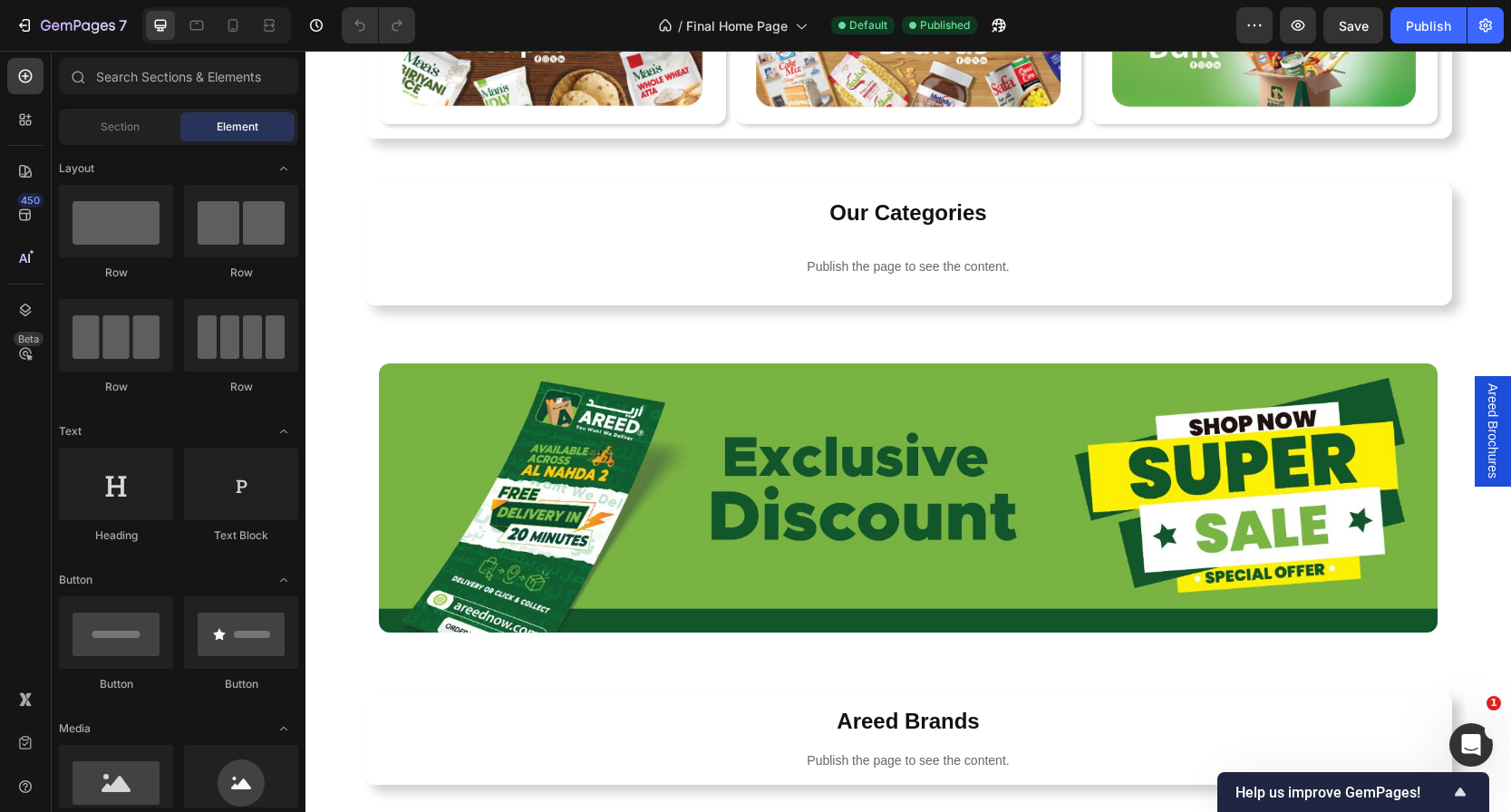
click at [811, 471] on img at bounding box center [908, 498] width 1058 height 269
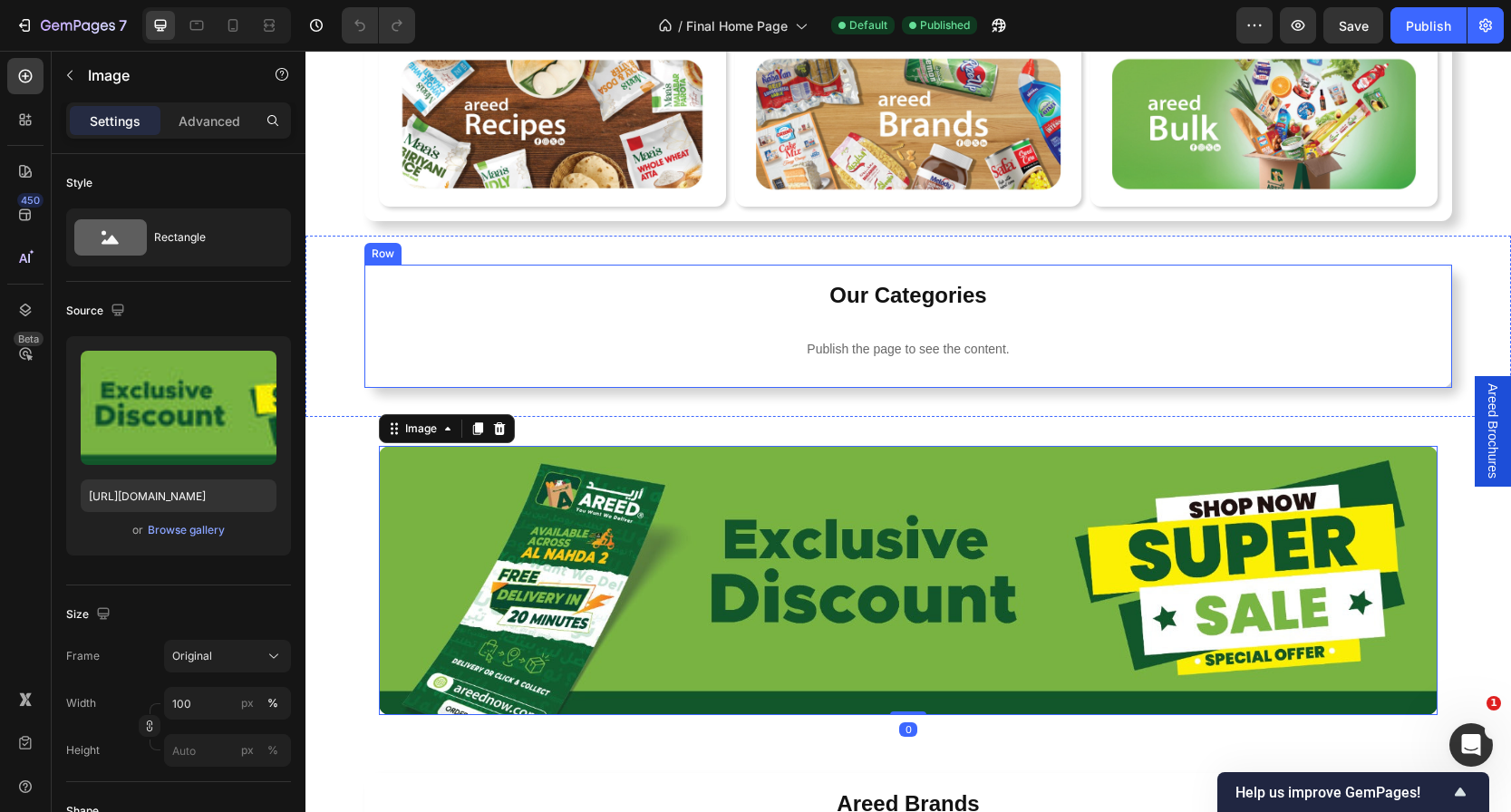
scroll to position [613, 0]
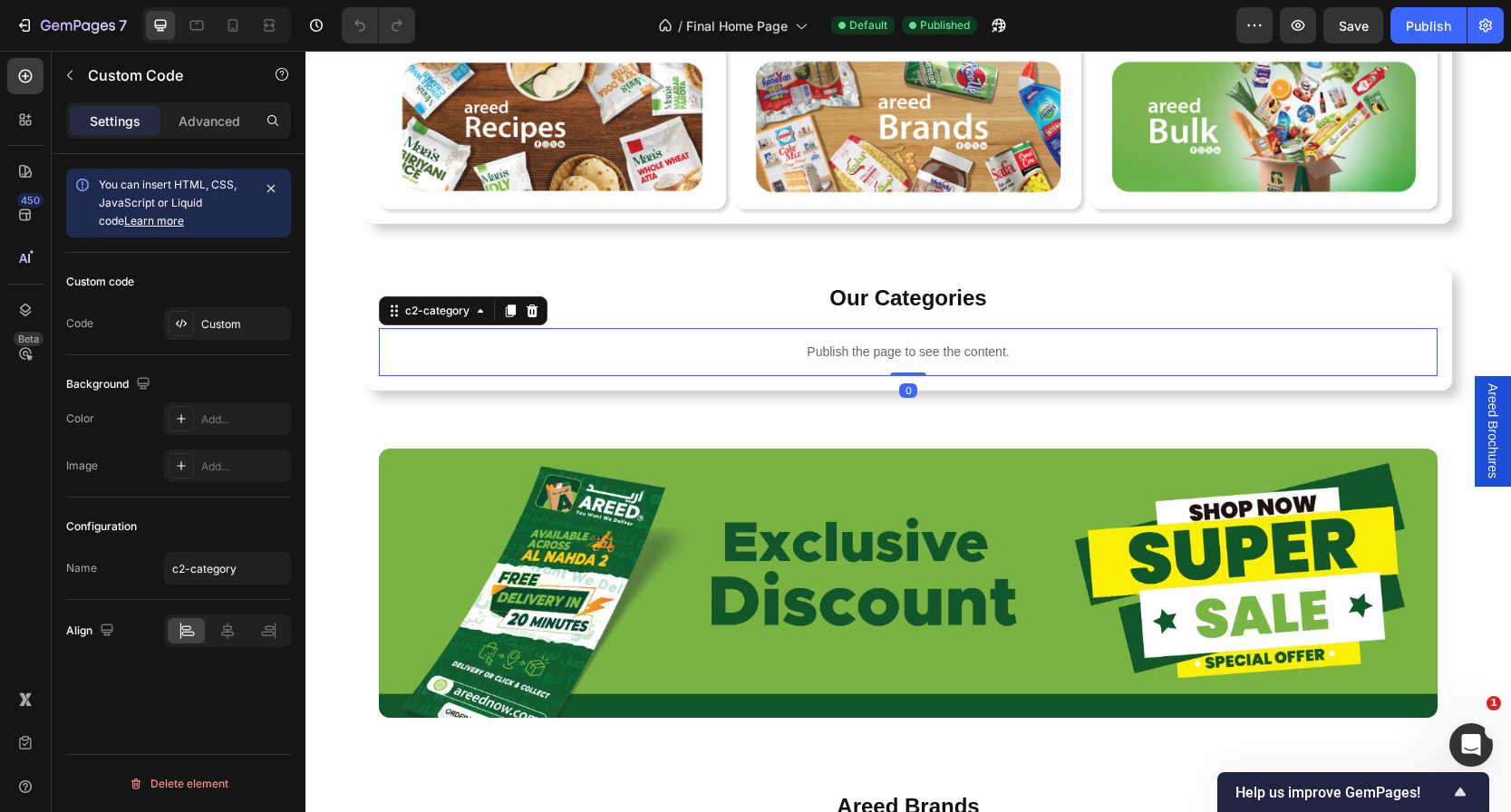
click at [814, 336] on div "Publish the page to see the content." at bounding box center [908, 352] width 1058 height 48
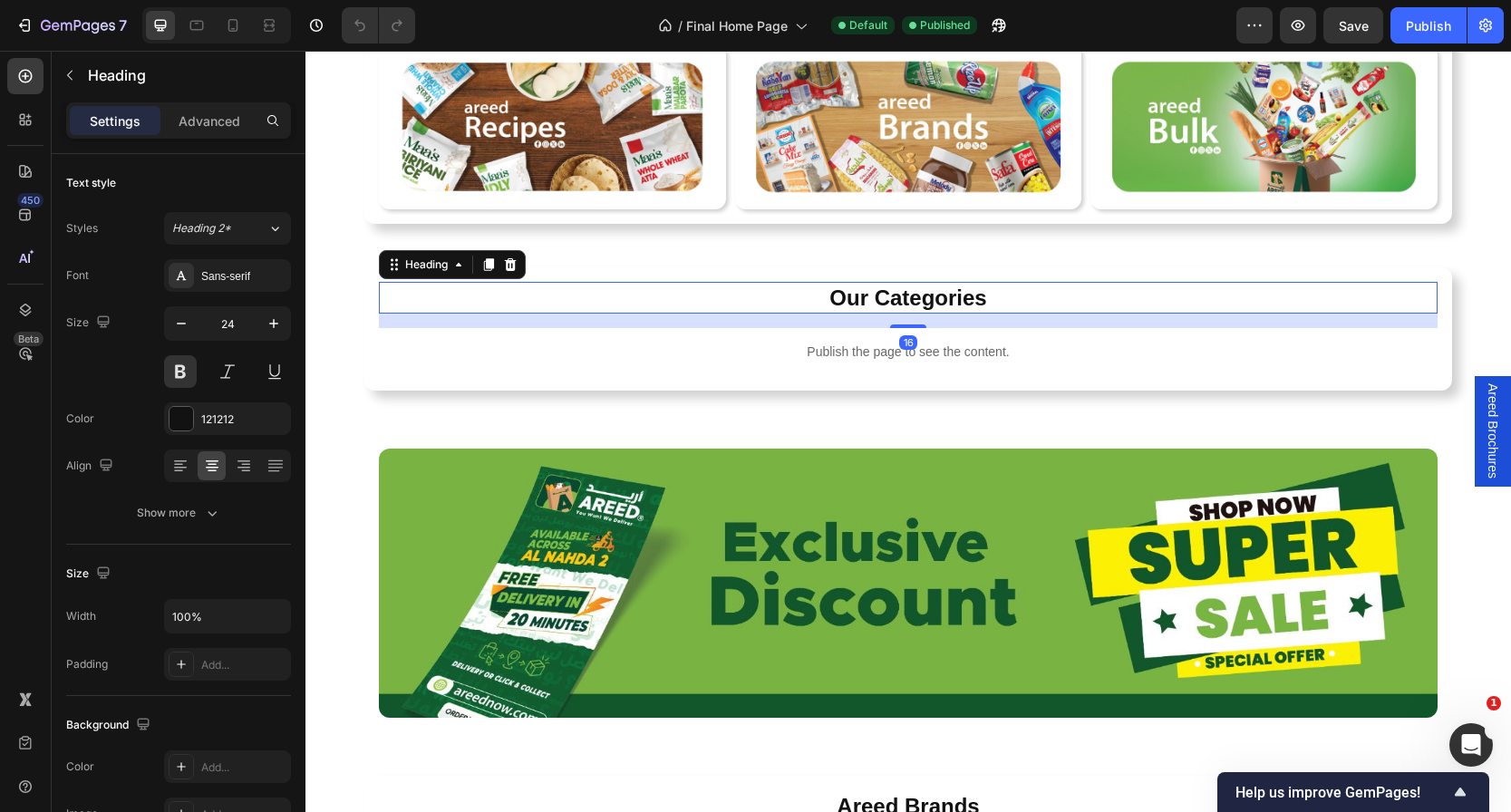
click at [800, 290] on h2 "Our Categories" at bounding box center [908, 298] width 1058 height 31
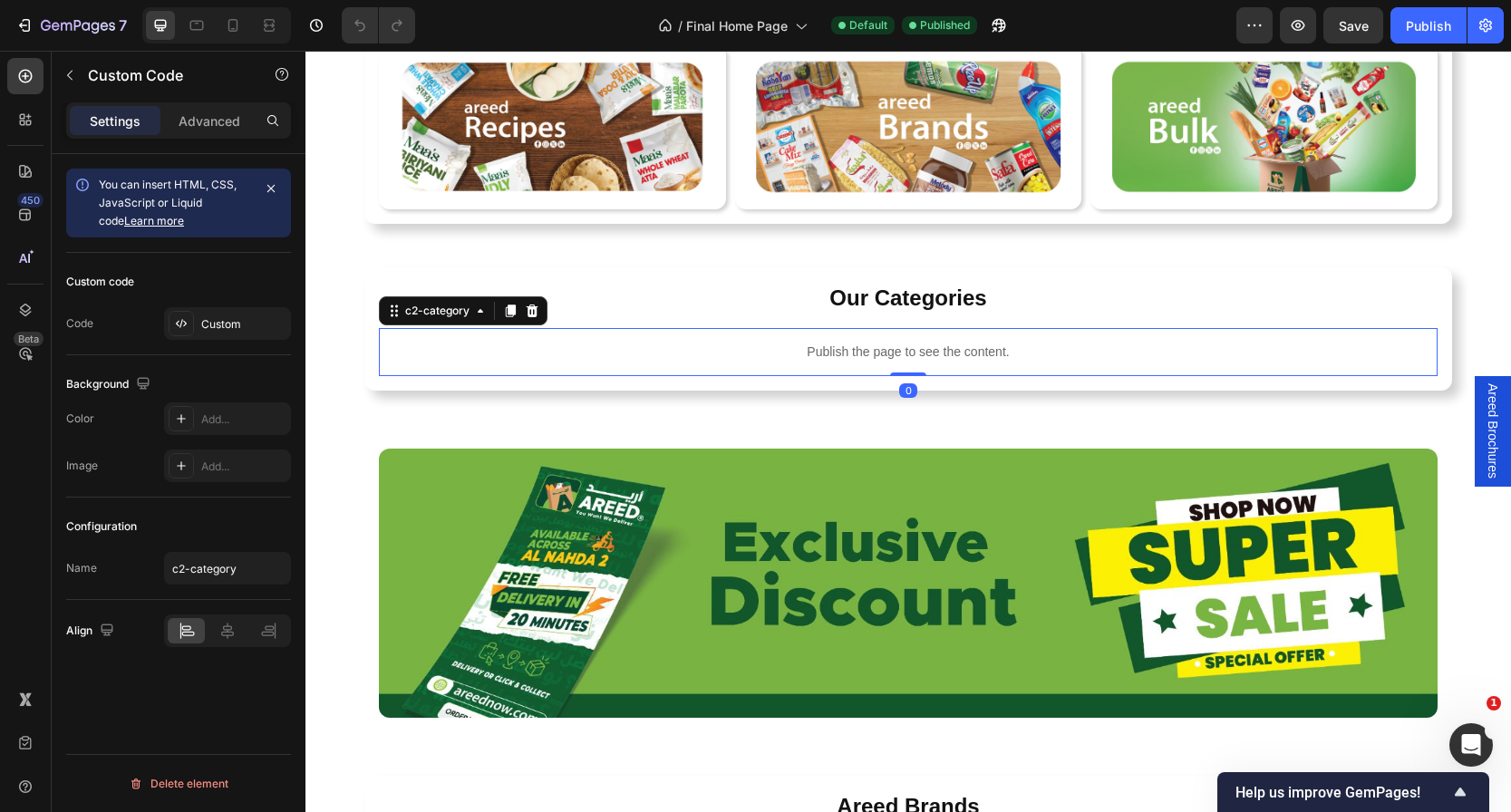
click at [791, 367] on div "Publish the page to see the content." at bounding box center [908, 352] width 1058 height 48
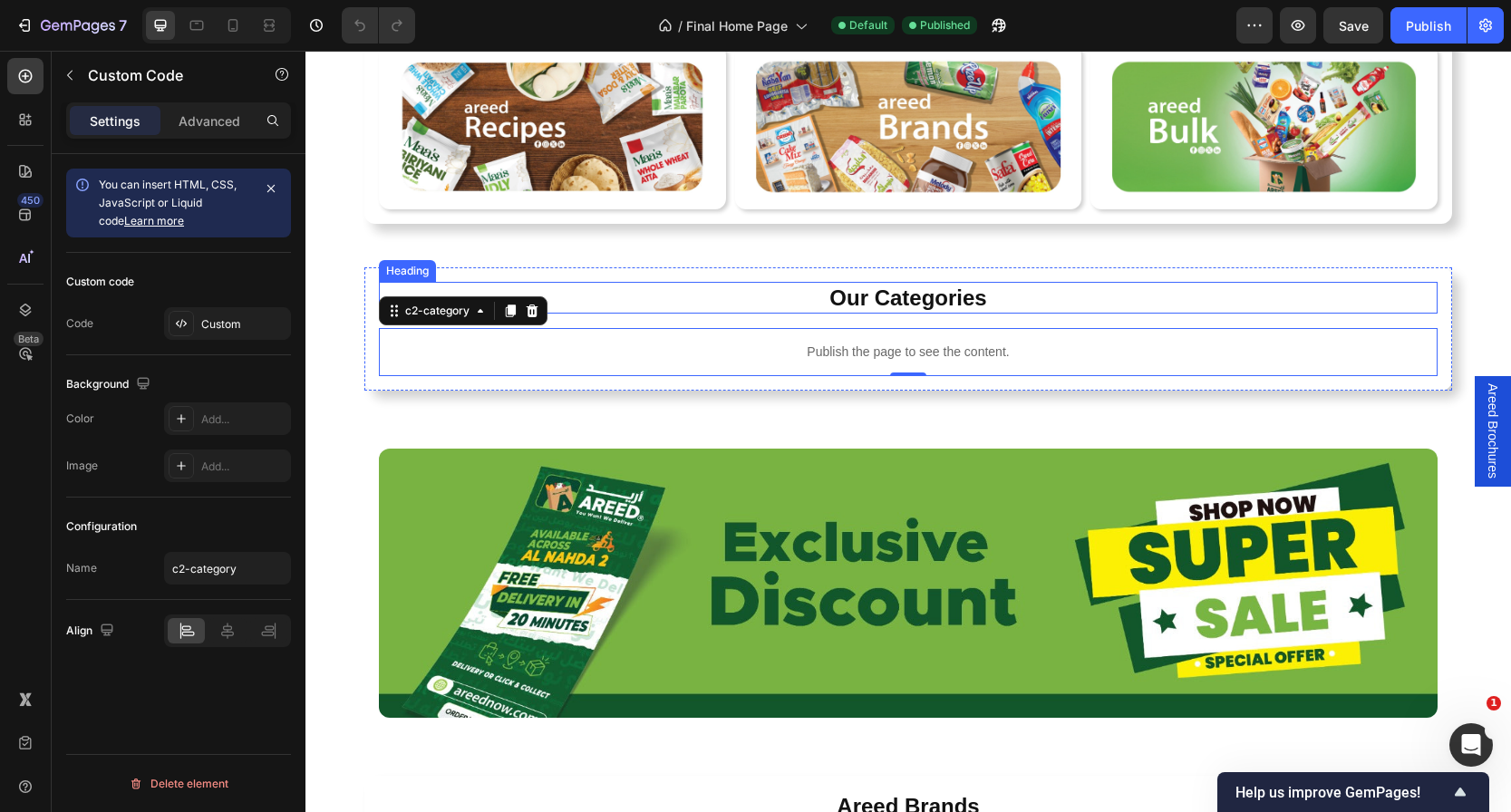
click at [982, 287] on h2 "Our Categories" at bounding box center [908, 298] width 1058 height 31
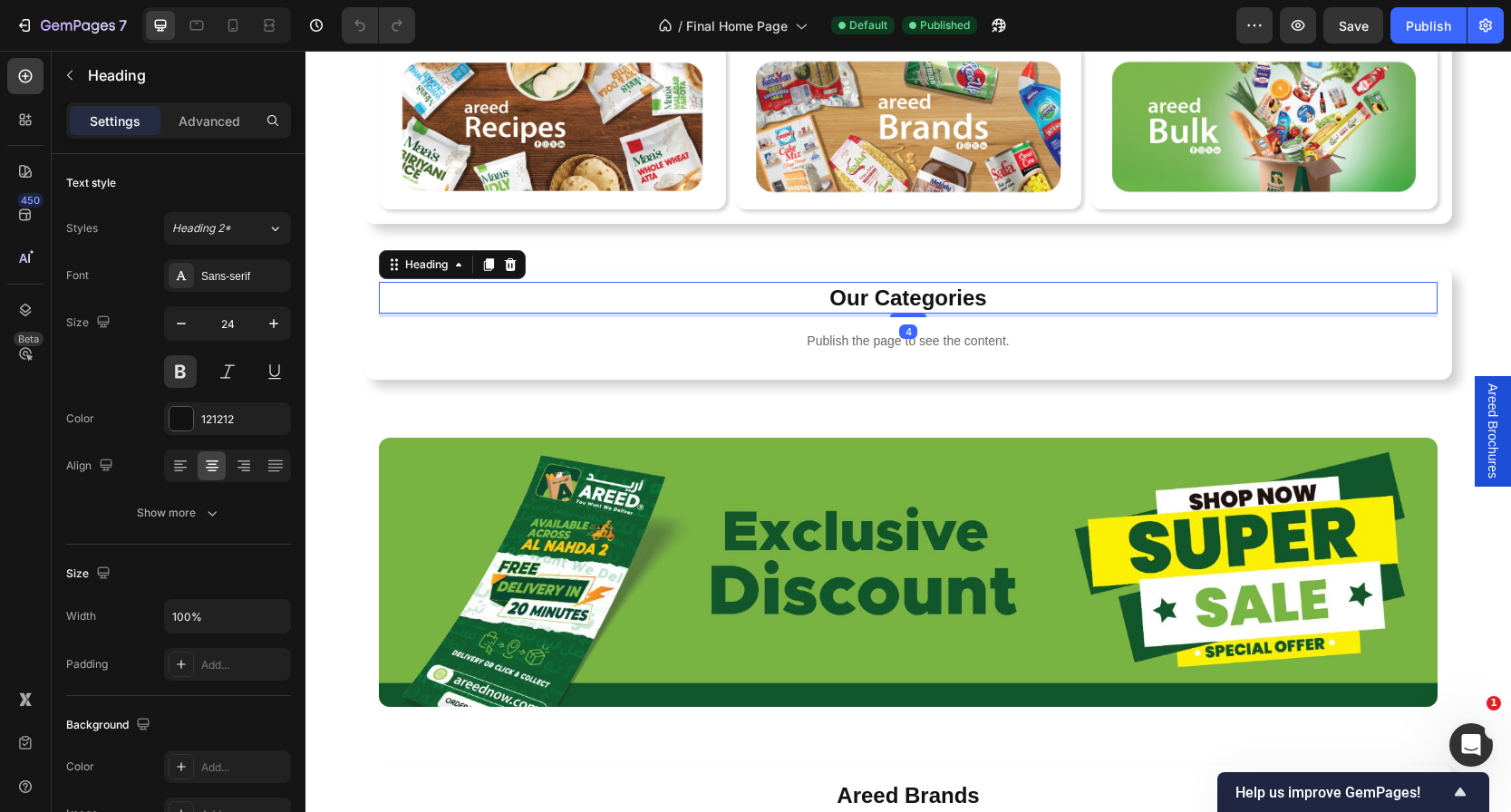
drag, startPoint x: 908, startPoint y: 325, endPoint x: 908, endPoint y: 287, distance: 38.0
click at [908, 287] on div "Our Categories Heading 4" at bounding box center [908, 298] width 1058 height 31
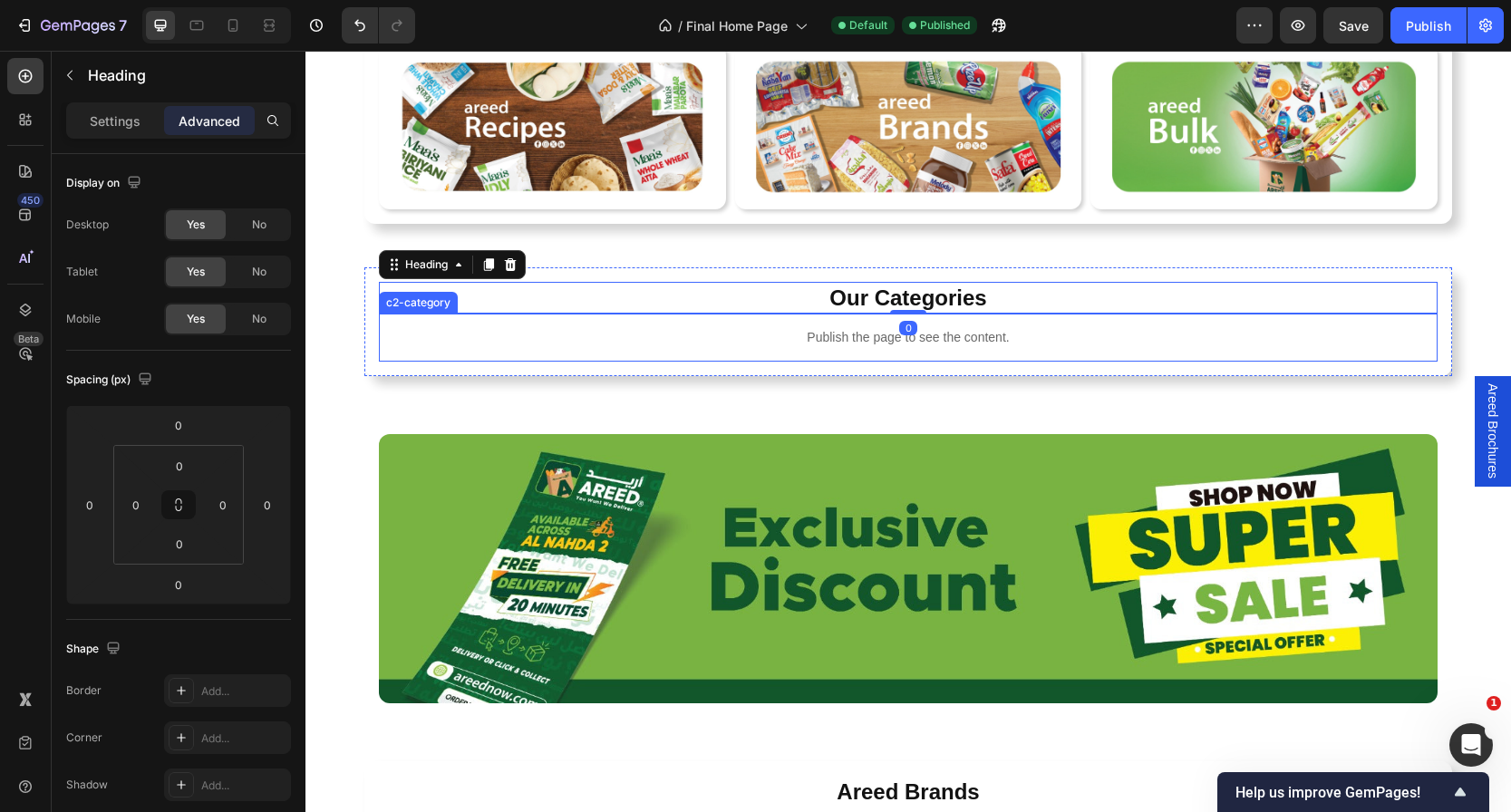
click at [707, 348] on div "Publish the page to see the content." at bounding box center [908, 337] width 1058 height 48
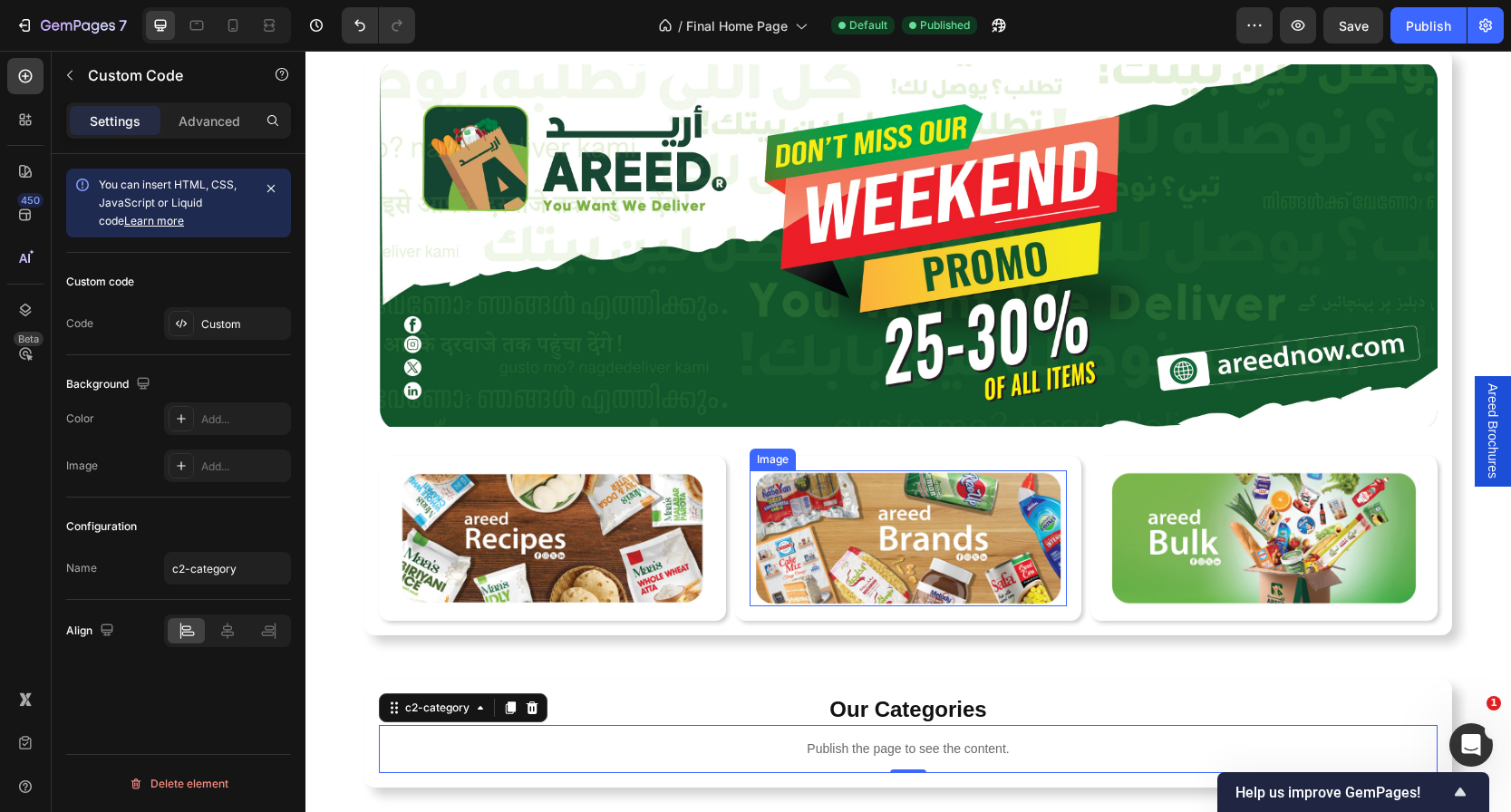
scroll to position [186, 0]
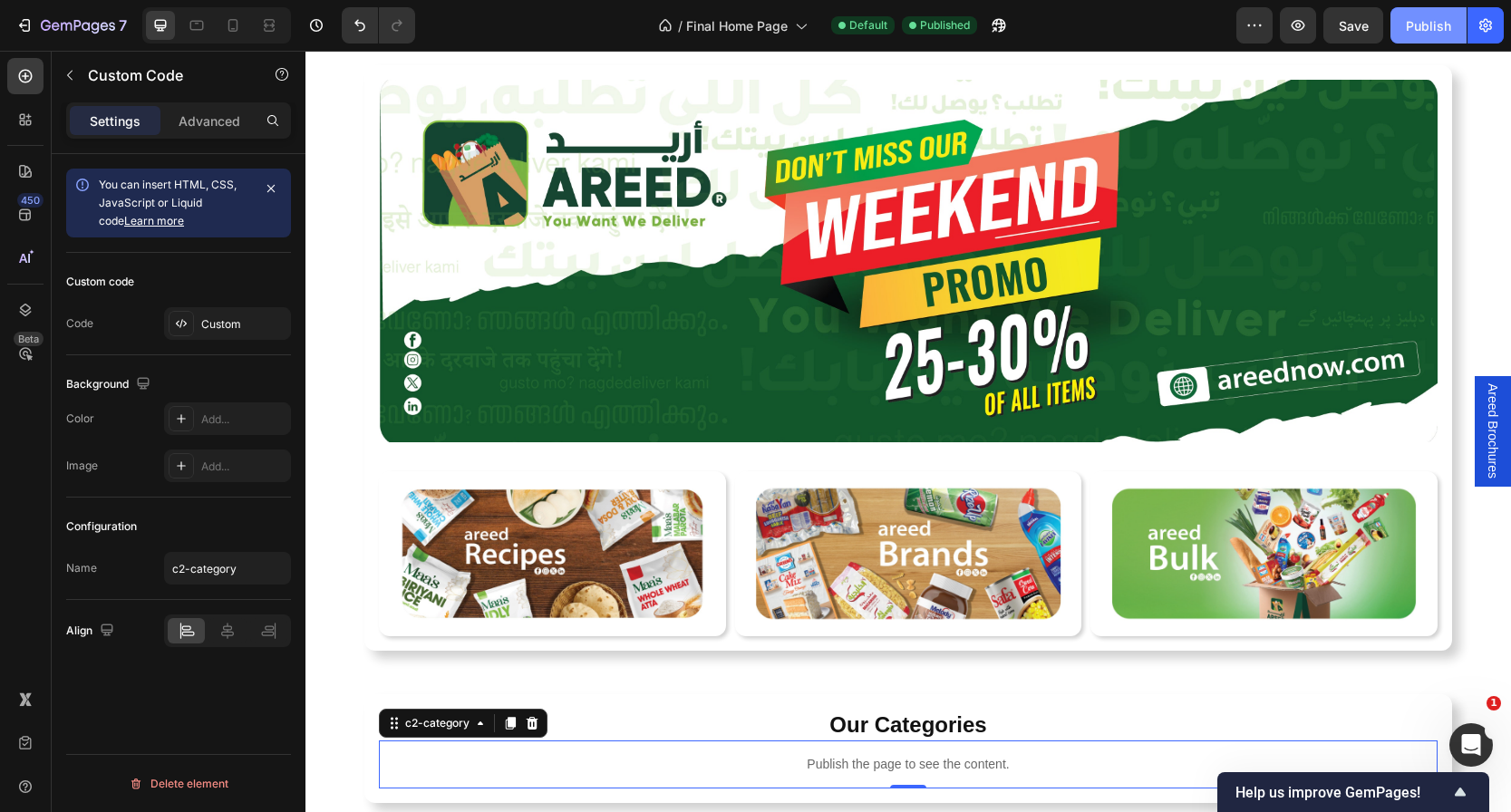
click at [1438, 17] on div "Publish" at bounding box center [1428, 25] width 45 height 19
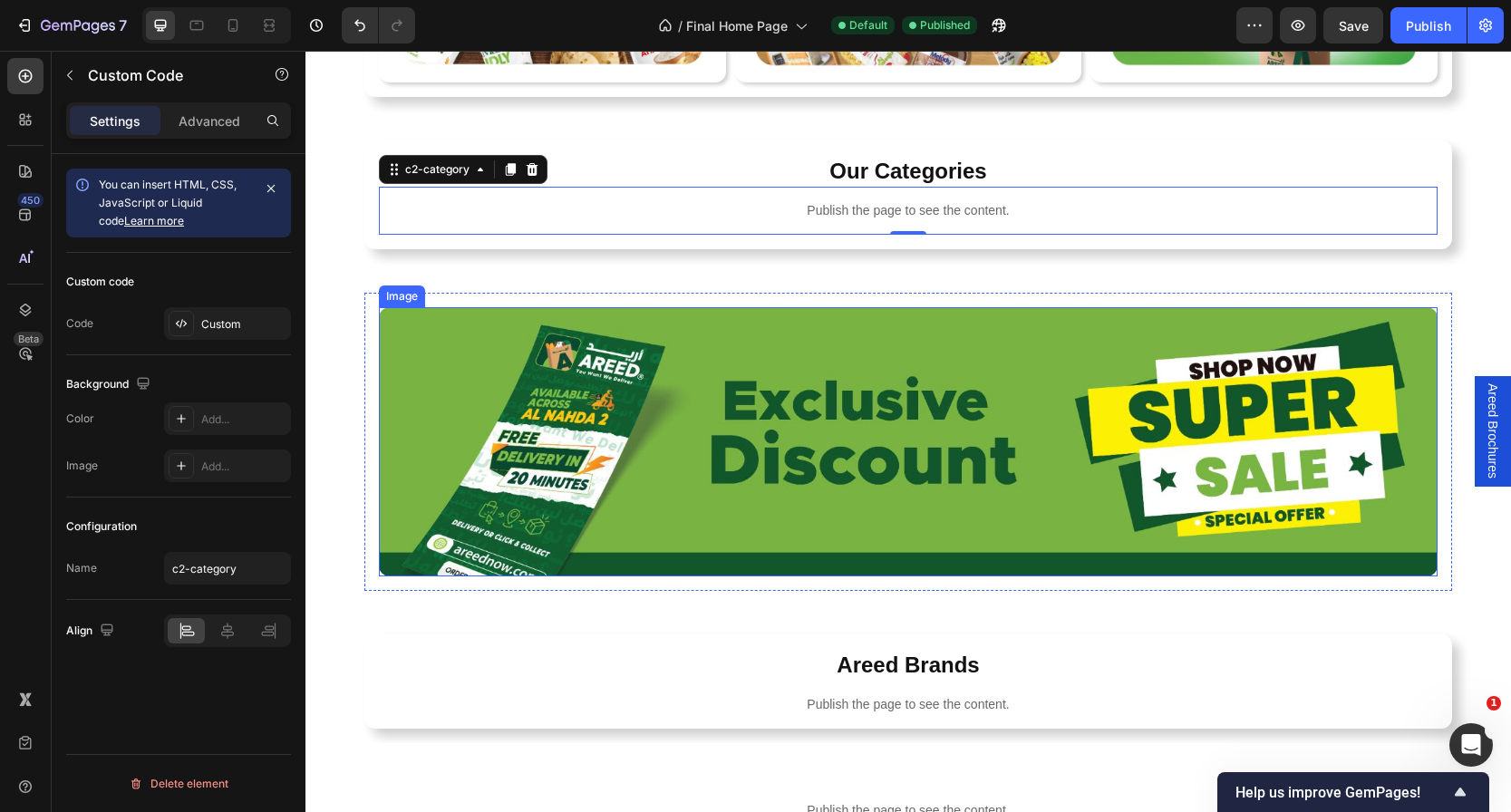
scroll to position [752, 0]
